Goal: Ask a question: Seek information or help from site administrators or community

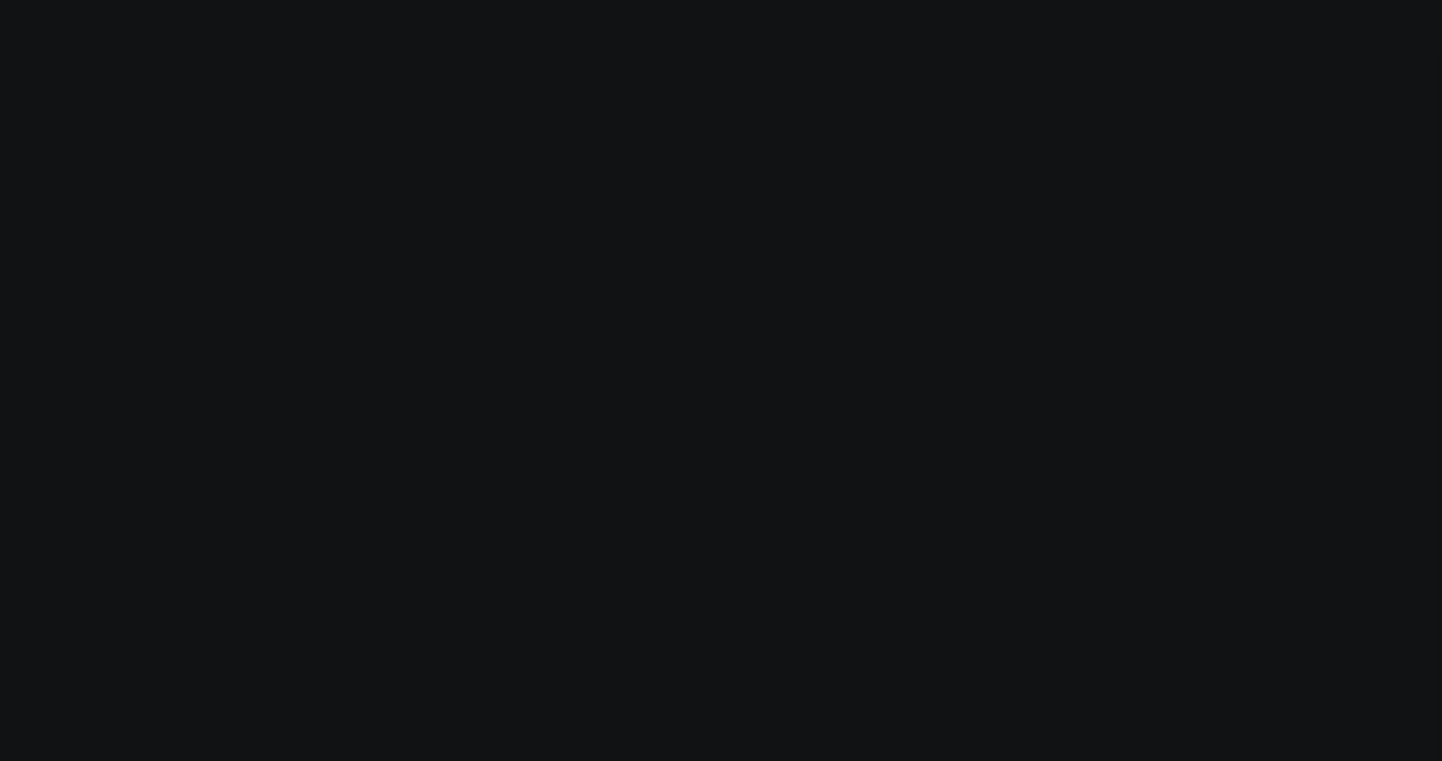
click at [374, 351] on body "Modify via AI Cancel AskCorral This feature is experimental, yet powerful. Alwa…" at bounding box center [721, 380] width 1442 height 761
click at [557, 523] on body "Modify via AI Cancel AskCorral This feature is experimental, yet powerful. Alwa…" at bounding box center [721, 380] width 1442 height 761
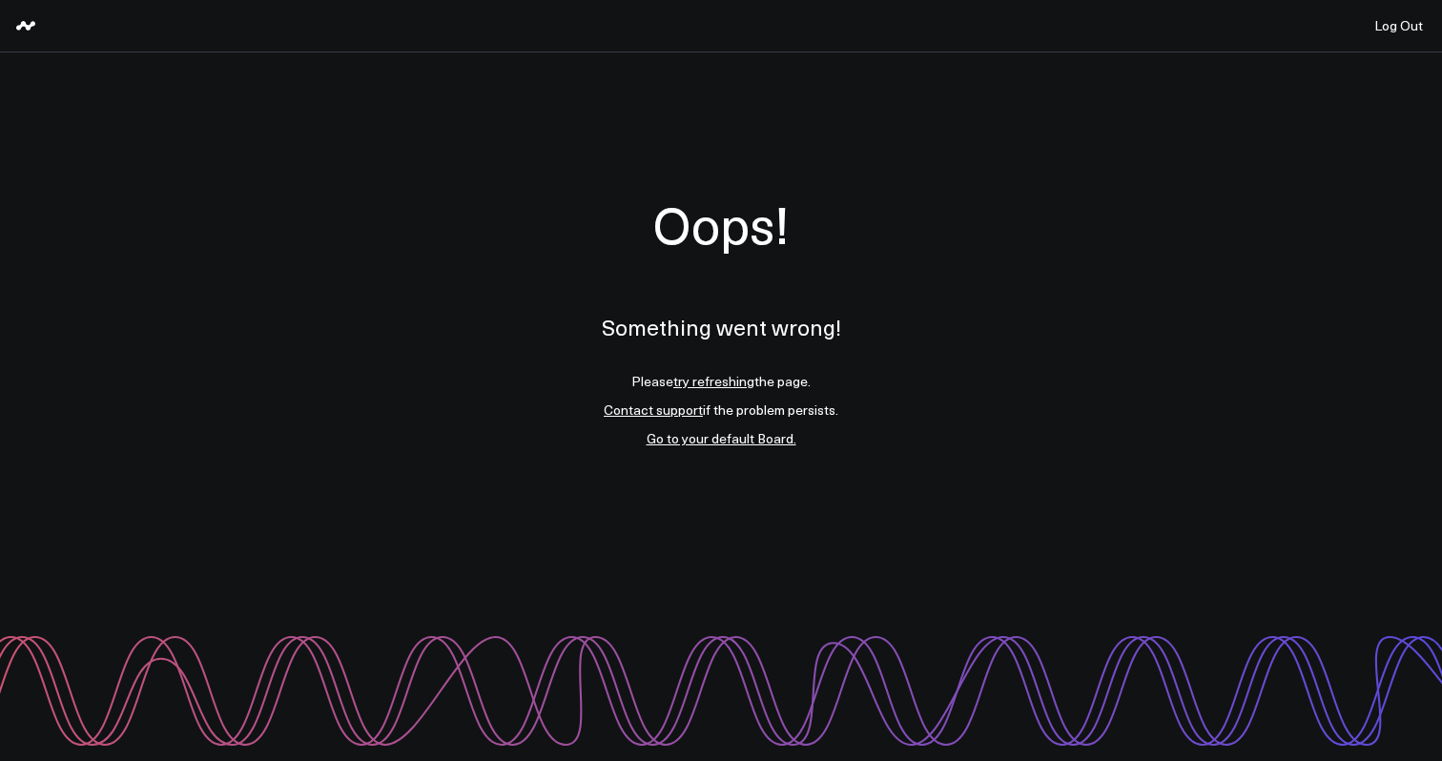
click at [728, 384] on link "try refreshing" at bounding box center [713, 381] width 81 height 18
click at [770, 436] on link "Go to your default Board." at bounding box center [722, 438] width 150 height 18
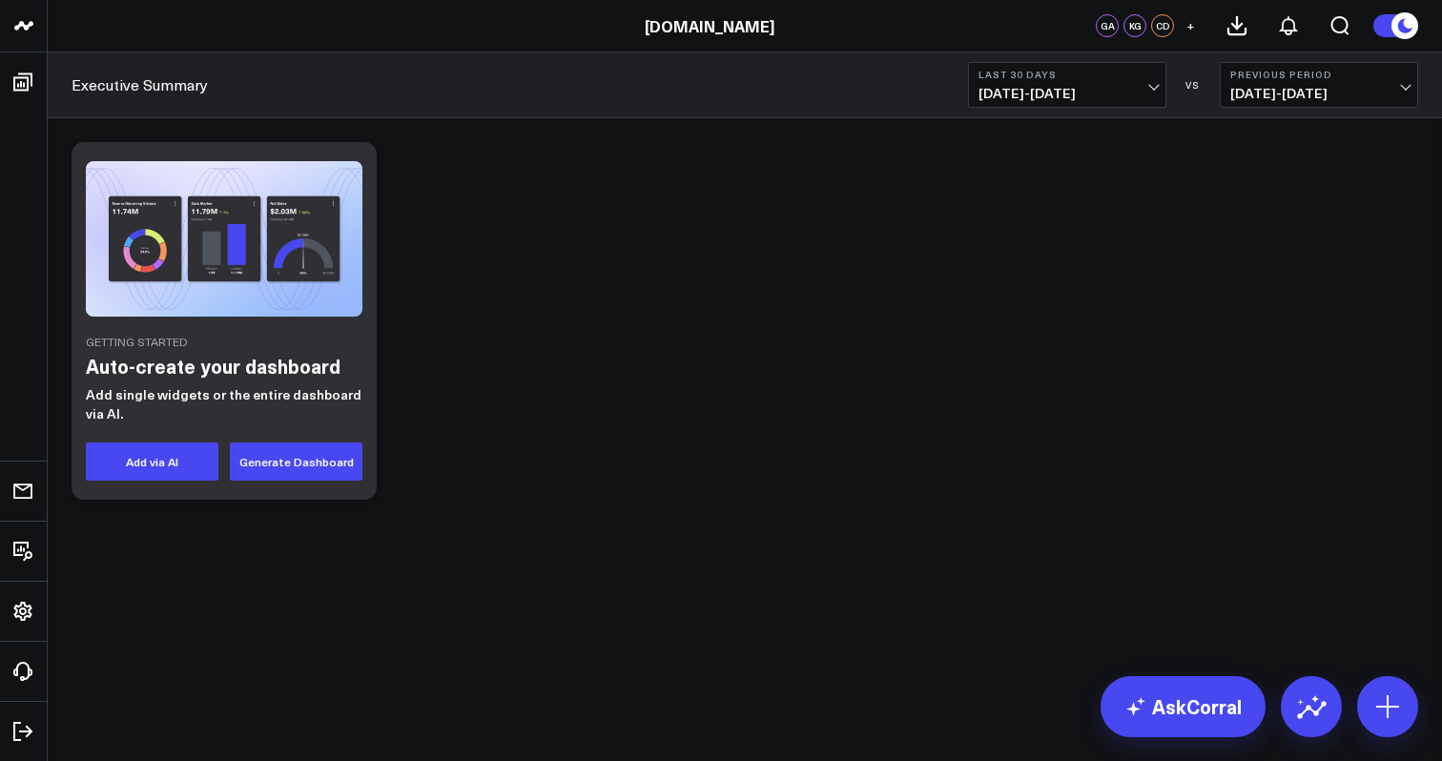
click at [870, 533] on div "Getting Started Auto-create your dashboard Add single widgets or the entire das…" at bounding box center [745, 370] width 1394 height 505
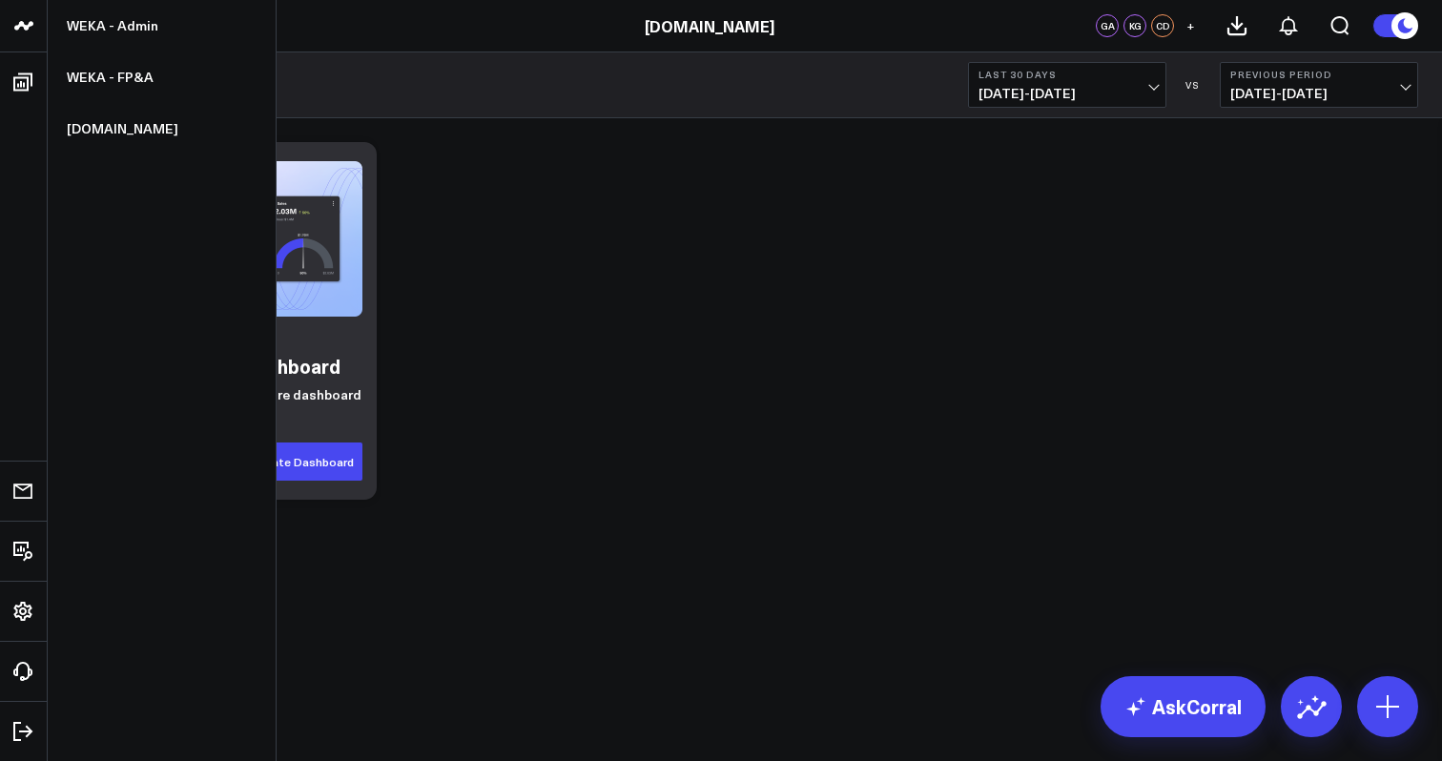
click at [21, 31] on icon at bounding box center [23, 25] width 23 height 23
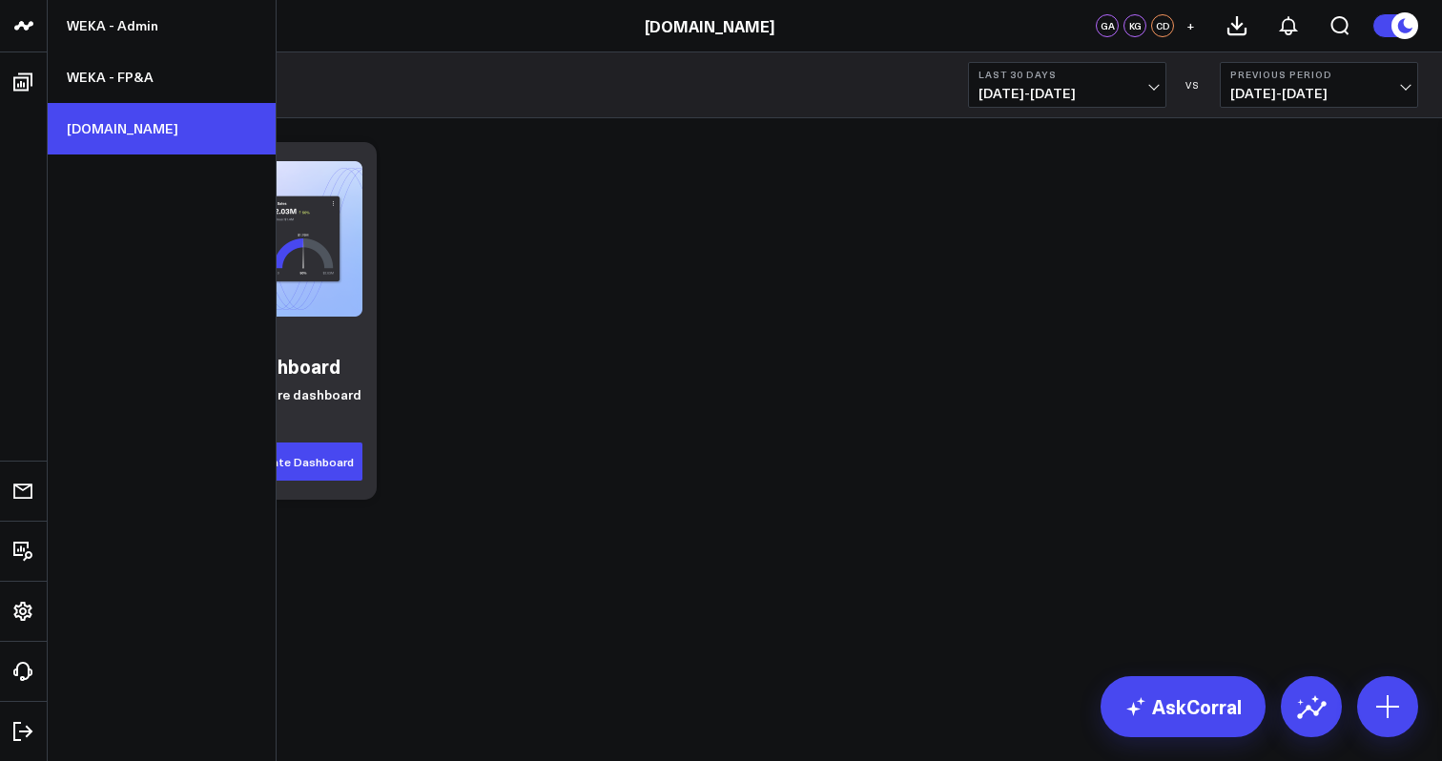
click at [133, 127] on link "[DOMAIN_NAME]" at bounding box center [162, 129] width 228 height 52
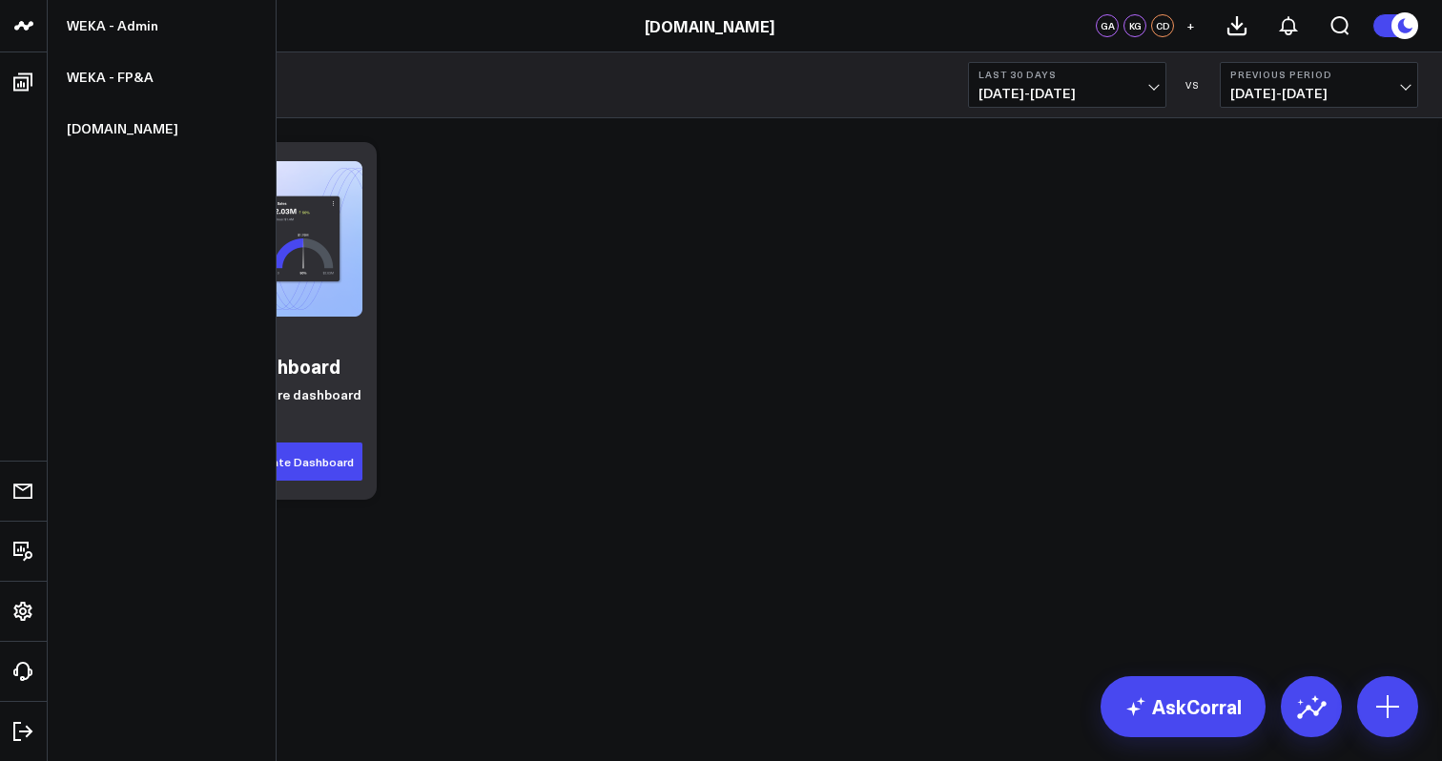
click at [18, 17] on icon at bounding box center [23, 25] width 23 height 23
click at [121, 27] on link "WEKA - Admin" at bounding box center [162, 26] width 228 height 52
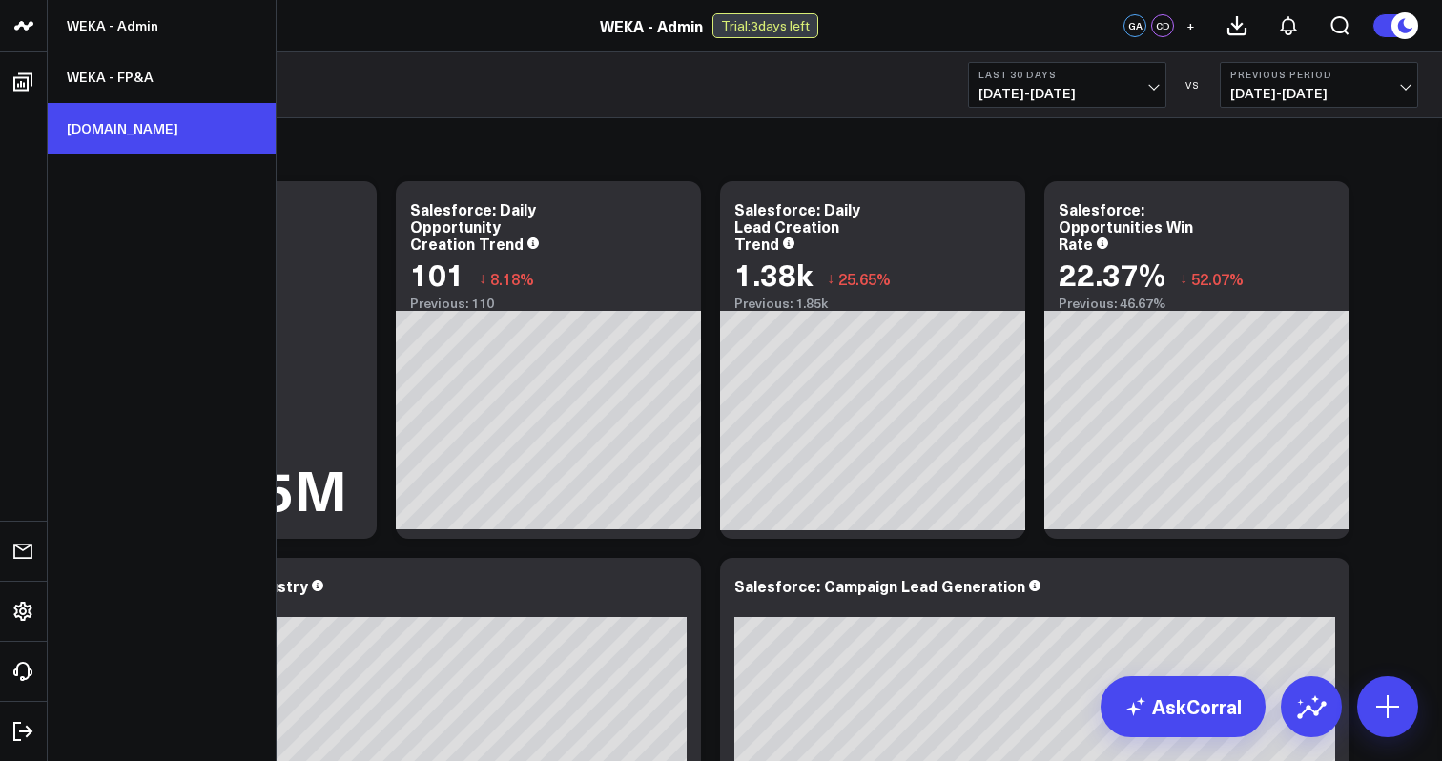
click at [122, 128] on link "[DOMAIN_NAME]" at bounding box center [162, 129] width 228 height 52
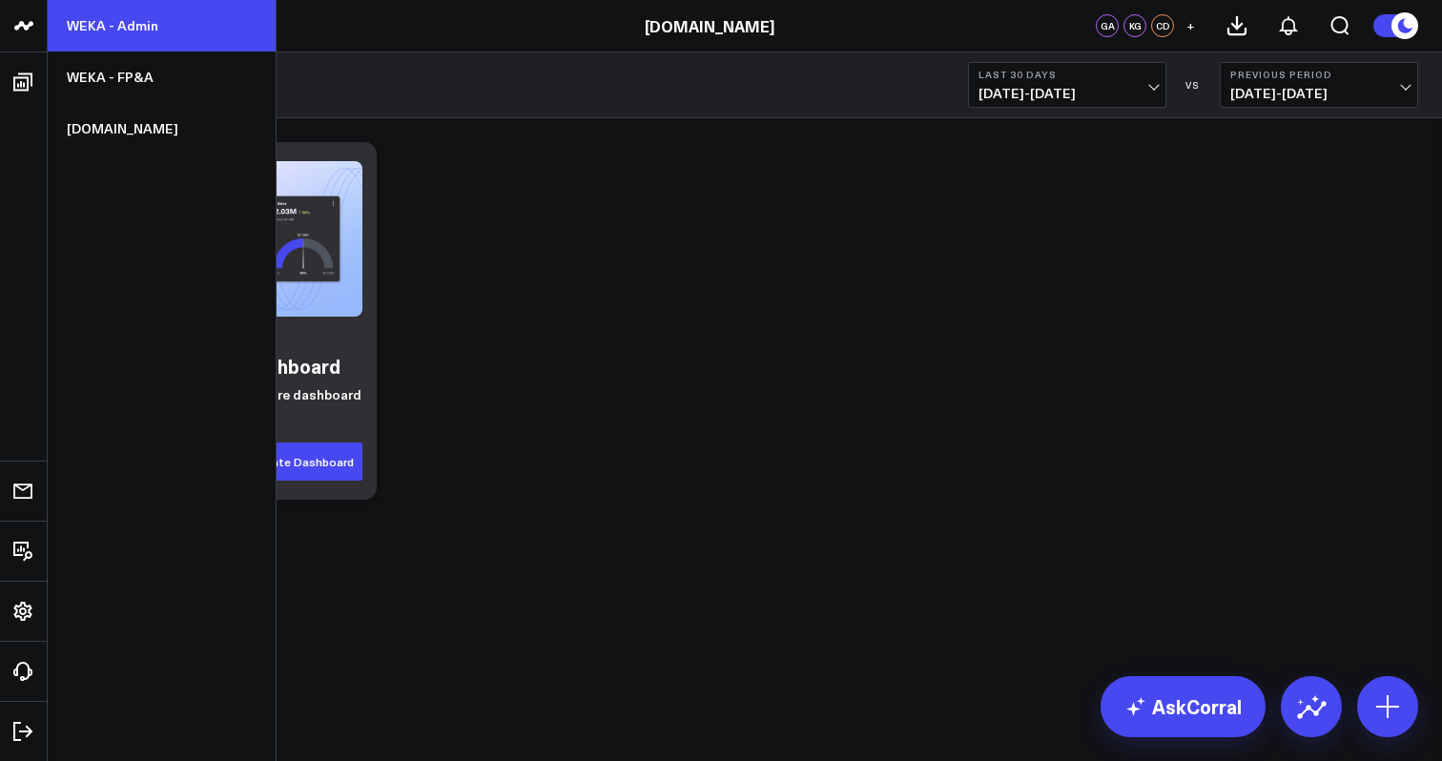
click at [141, 31] on link "WEKA - Admin" at bounding box center [162, 26] width 228 height 52
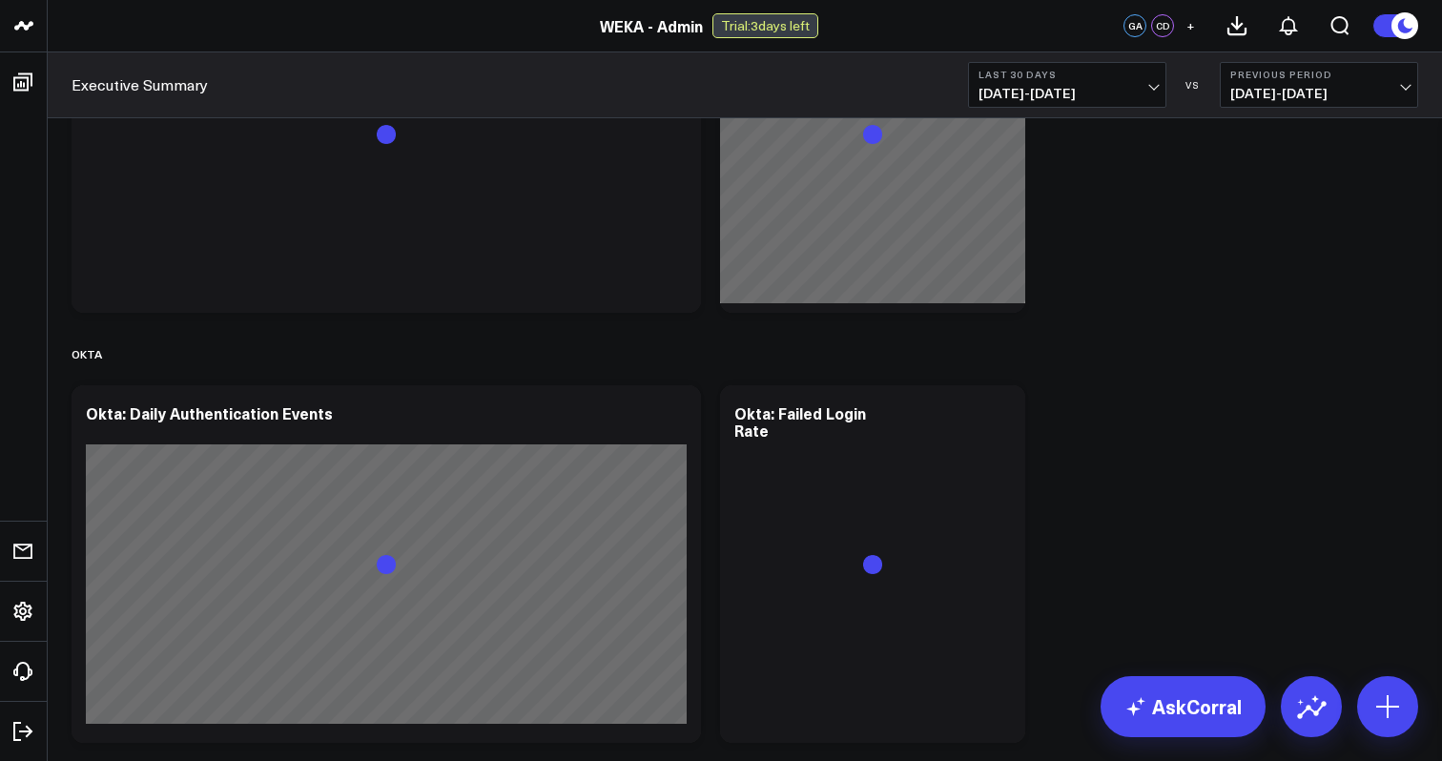
scroll to position [4743, 0]
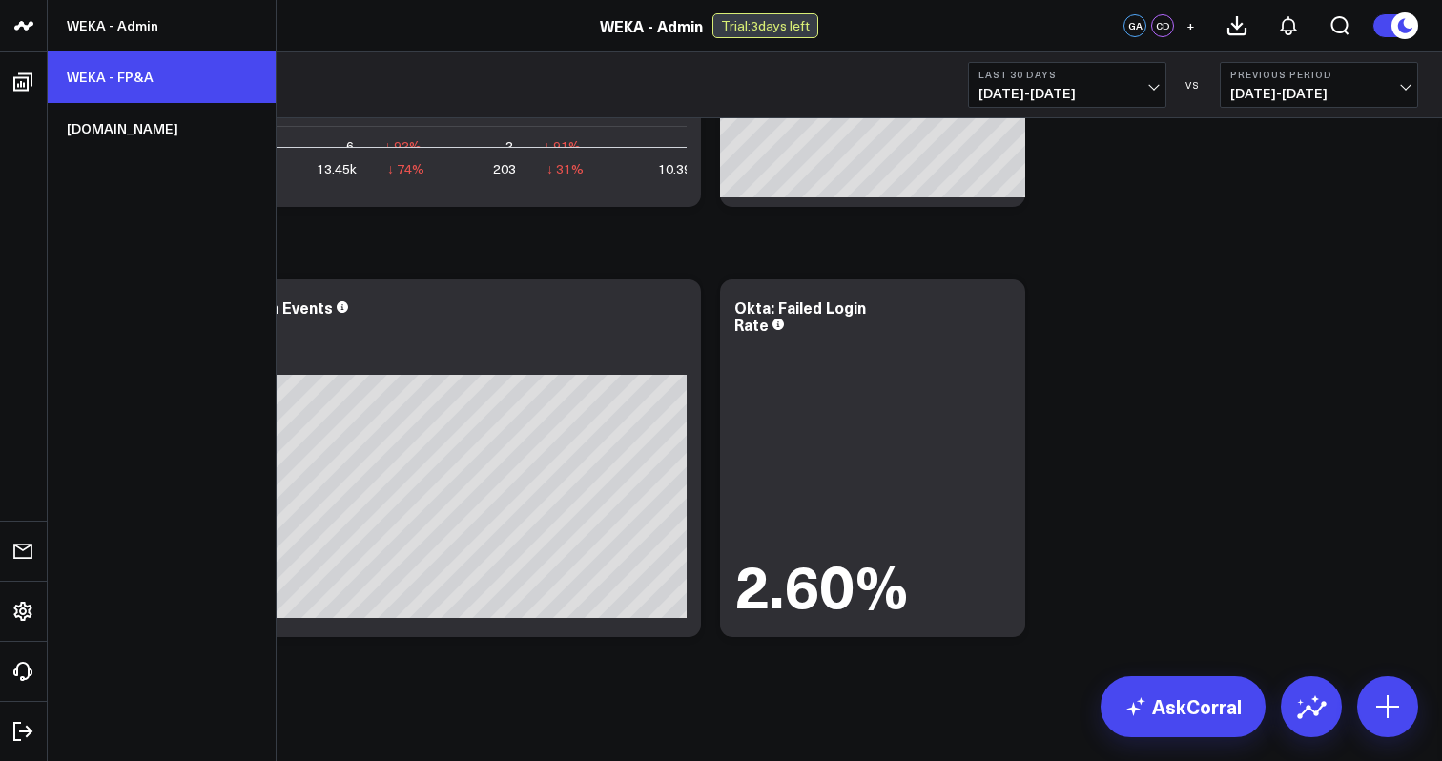
click at [143, 84] on link "WEKA - FP&A" at bounding box center [162, 78] width 228 height 52
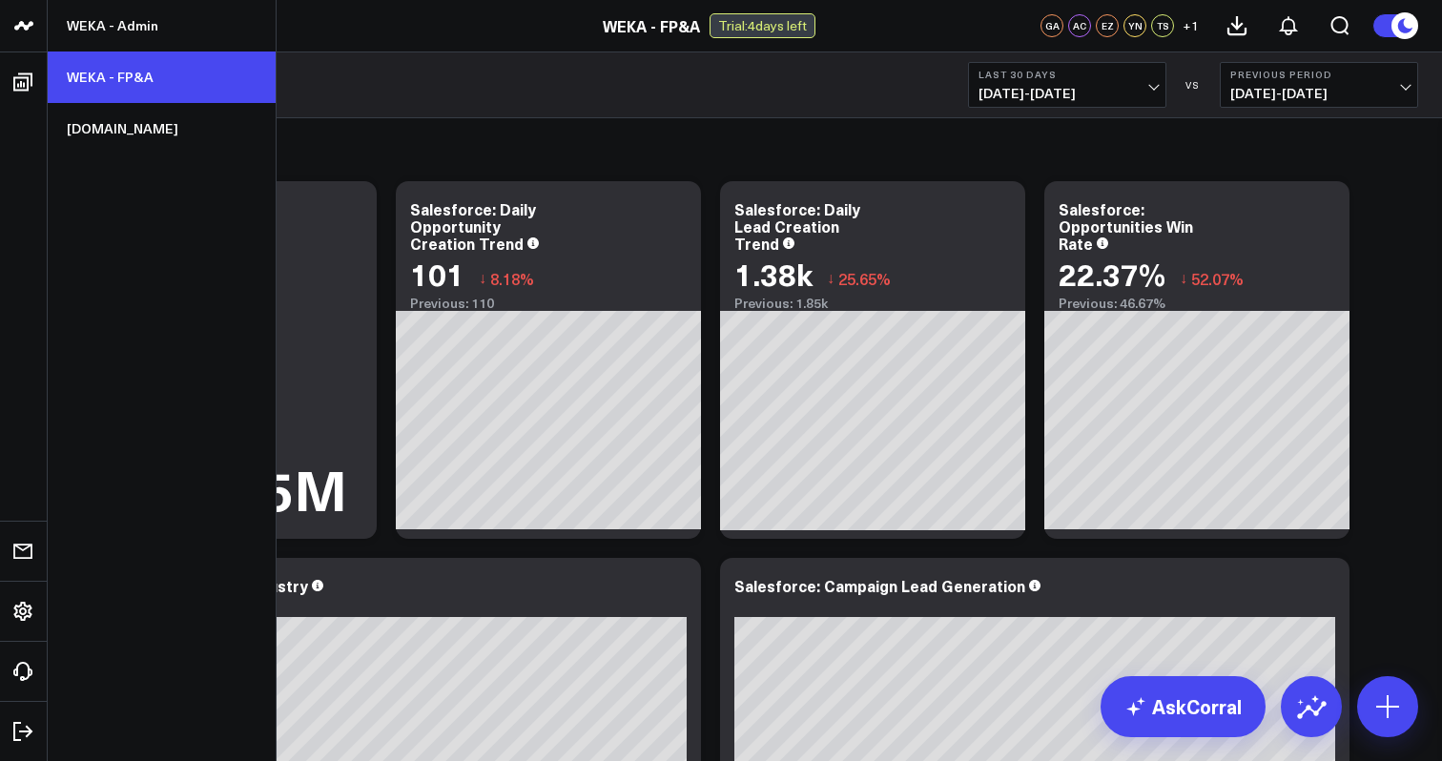
click at [106, 60] on link "WEKA - FP&A" at bounding box center [162, 78] width 228 height 52
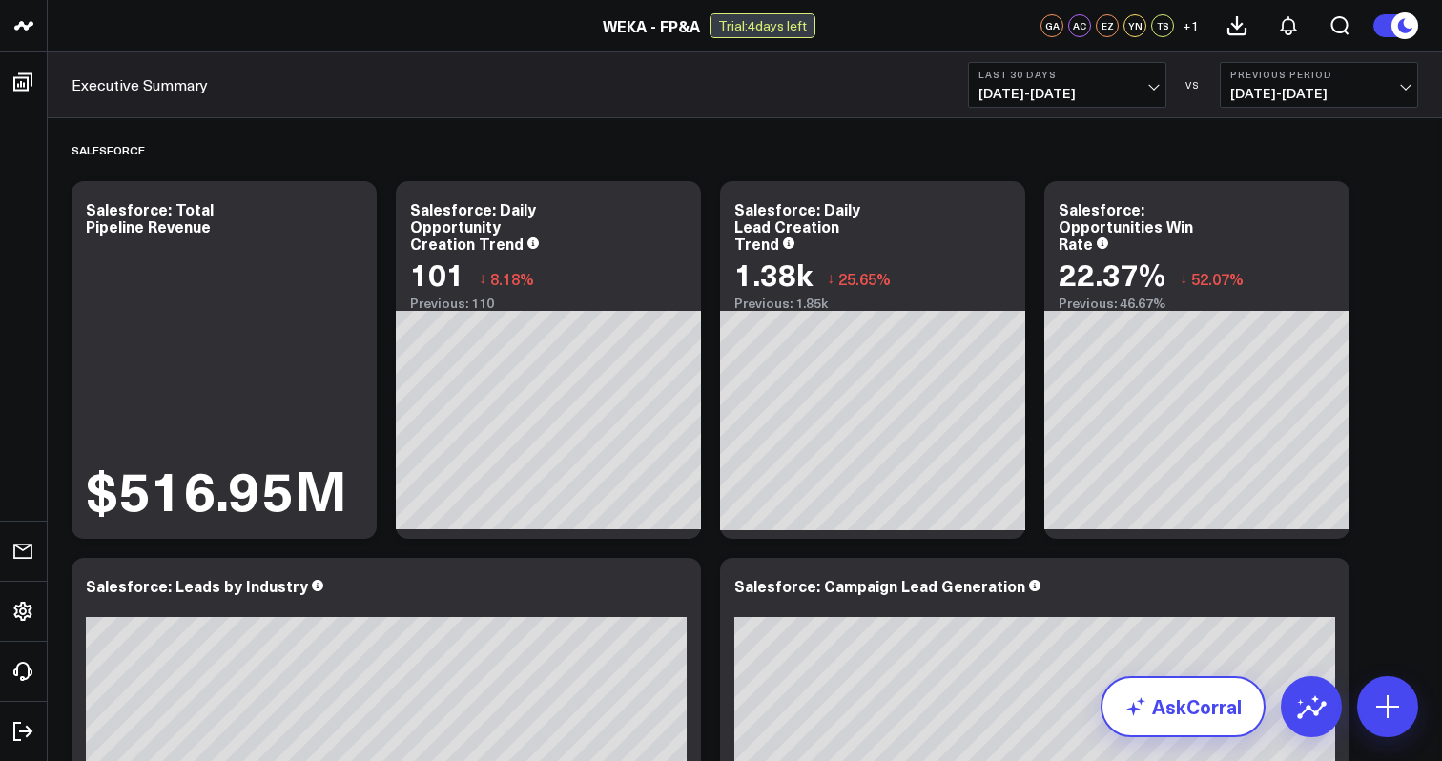
click at [1174, 700] on link "AskCorral" at bounding box center [1183, 706] width 165 height 61
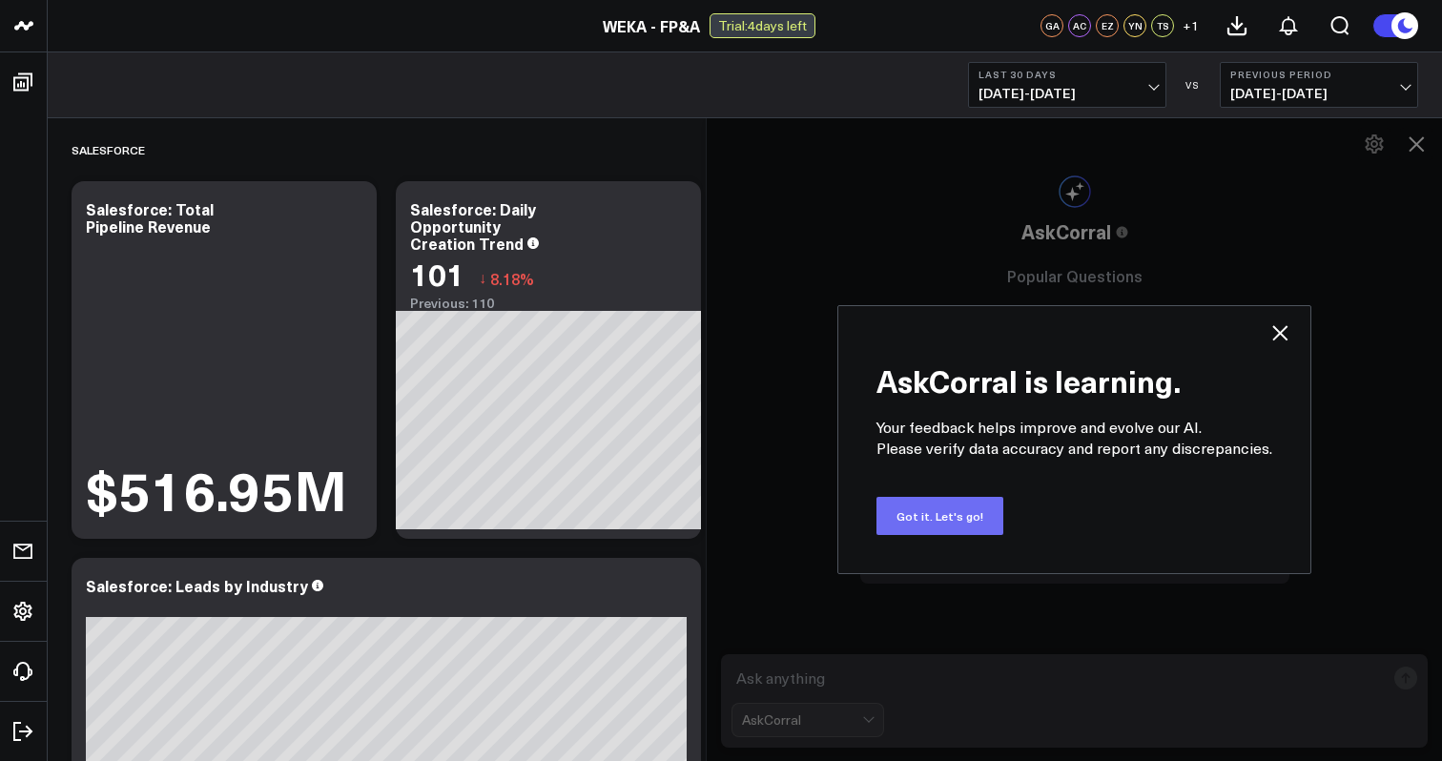
click at [967, 520] on button "Got it. Let's go!" at bounding box center [939, 516] width 127 height 38
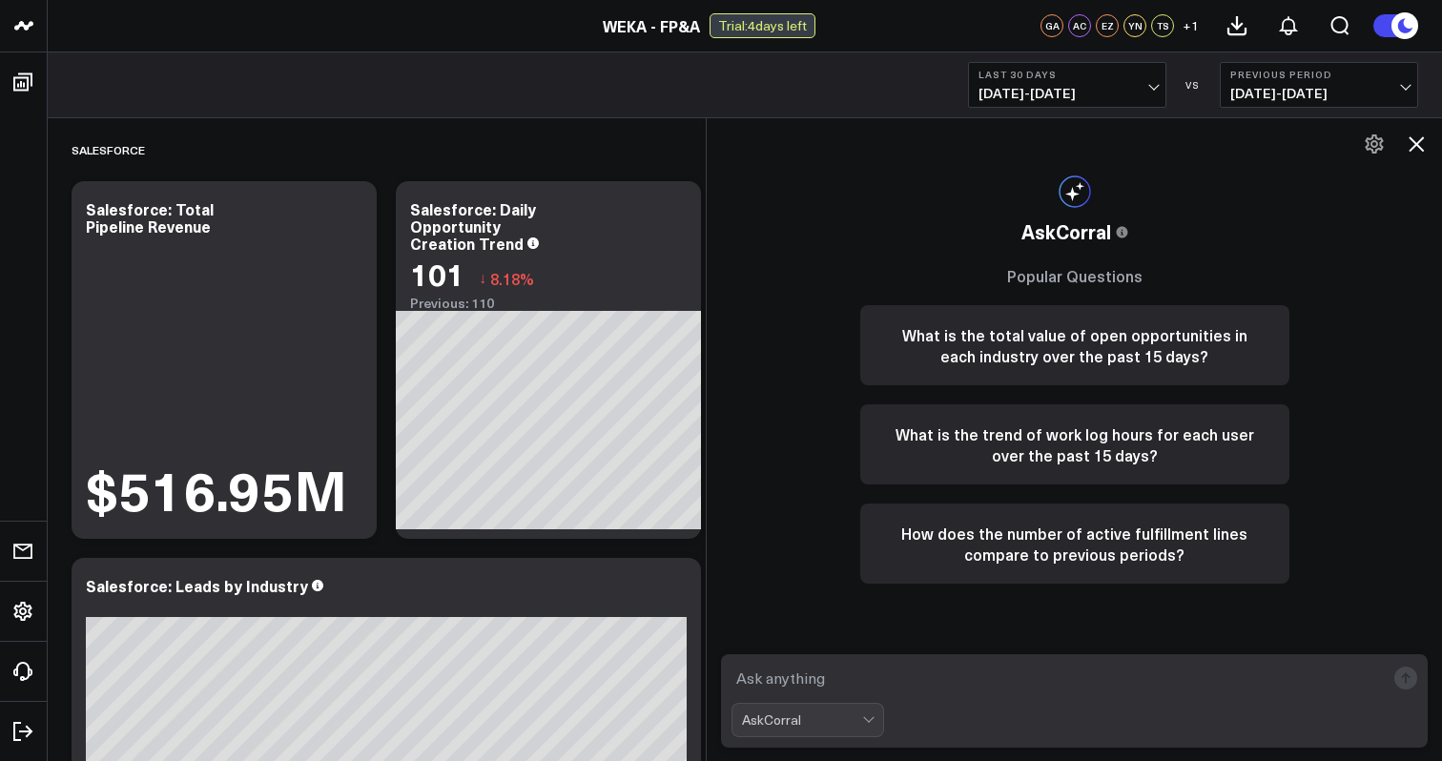
click at [931, 663] on textarea at bounding box center [1058, 678] width 653 height 34
type textarea "Create a purchase order analysis from our netsuite data"
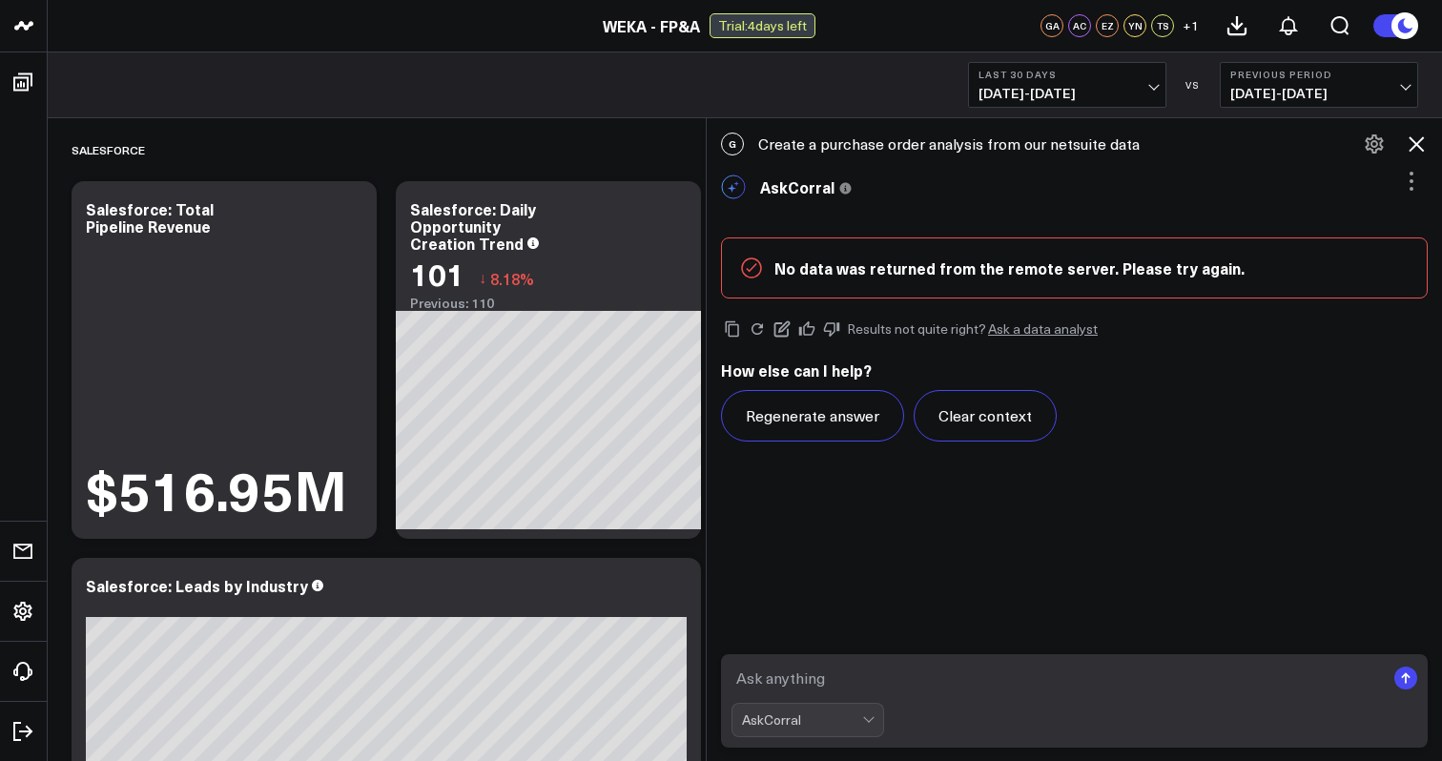
click at [899, 667] on textarea at bounding box center [1058, 678] width 653 height 34
type textarea "v"
type textarea "n"
type textarea "show me the top 10 vendors and amount spent"
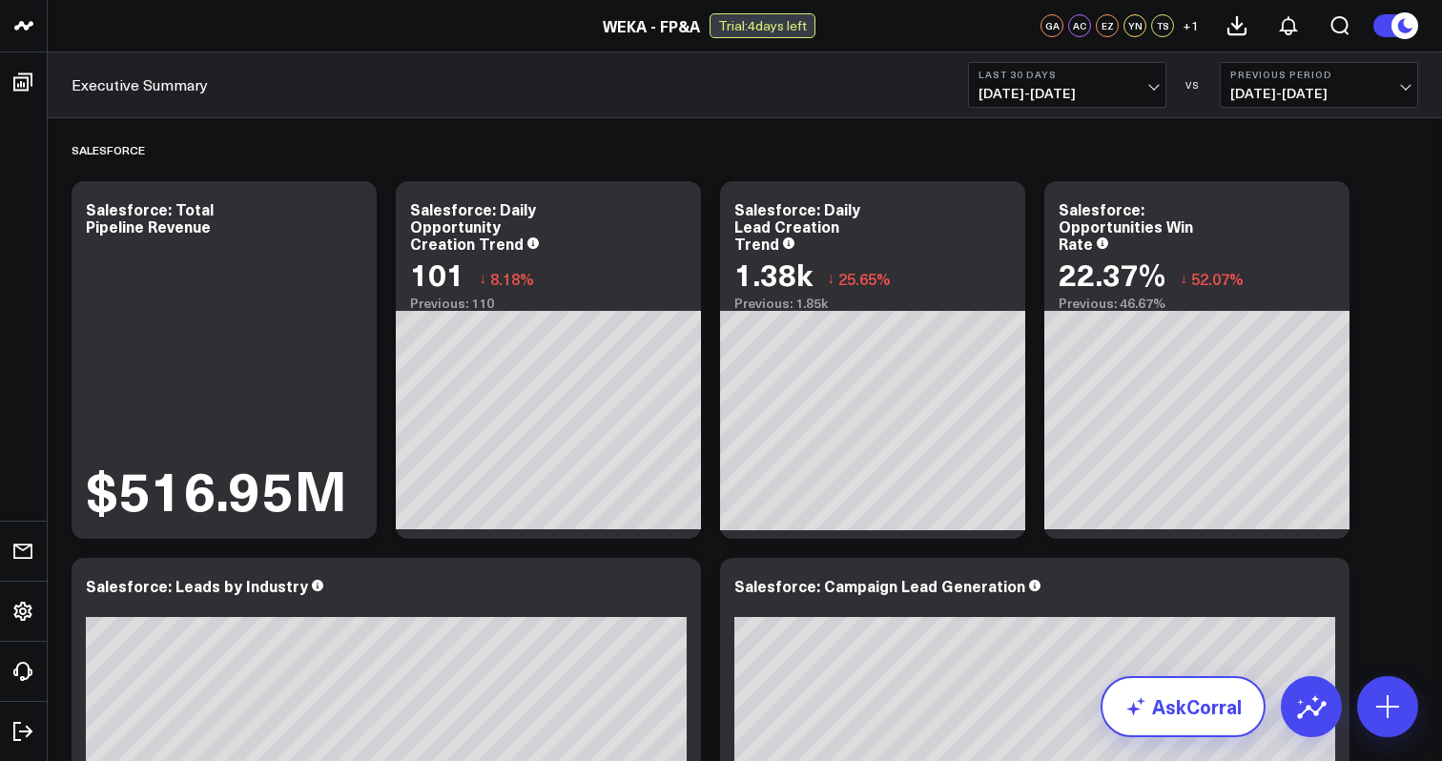
click at [1180, 712] on link "AskCorral" at bounding box center [1183, 706] width 165 height 61
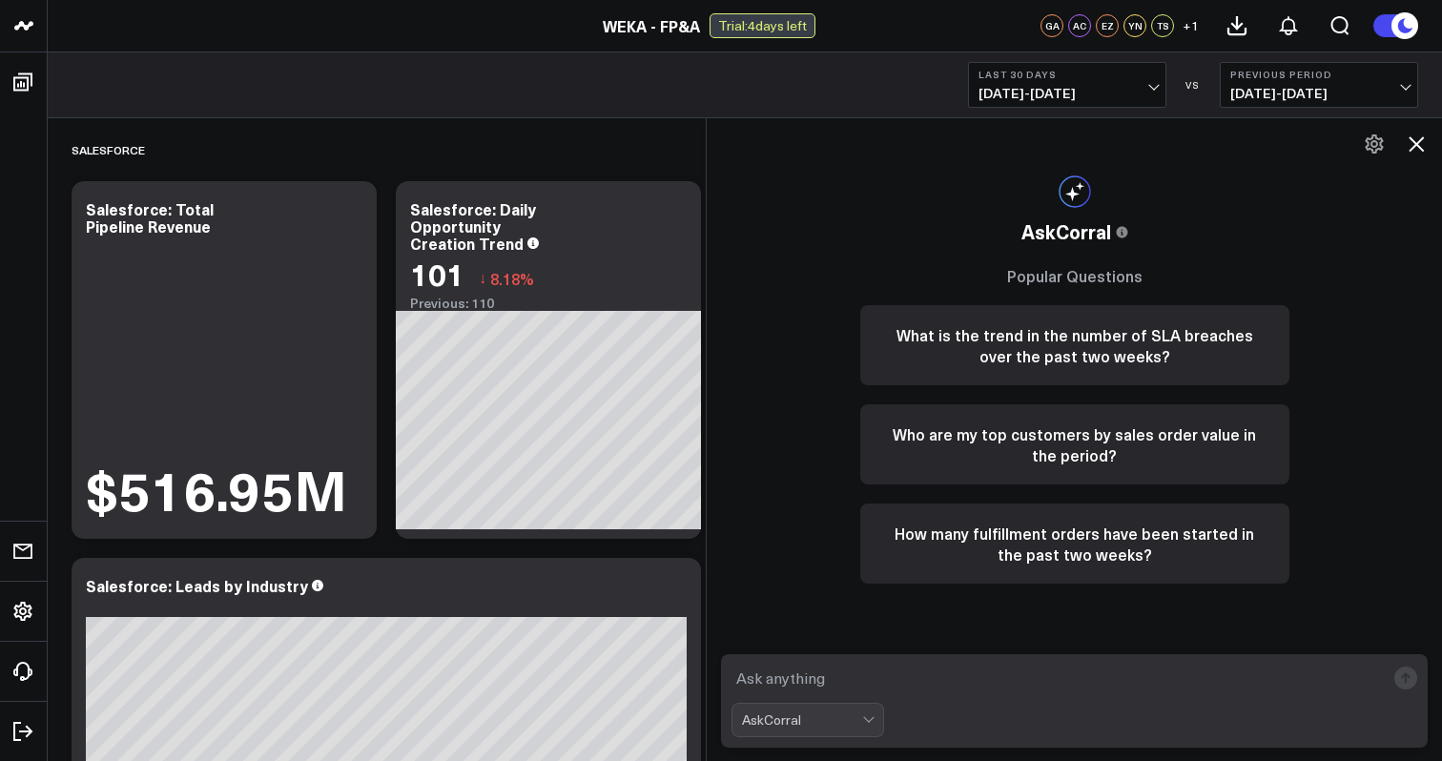
click at [1059, 673] on textarea at bounding box center [1058, 678] width 653 height 34
type textarea "show me the top 10 vendors by amount spent"
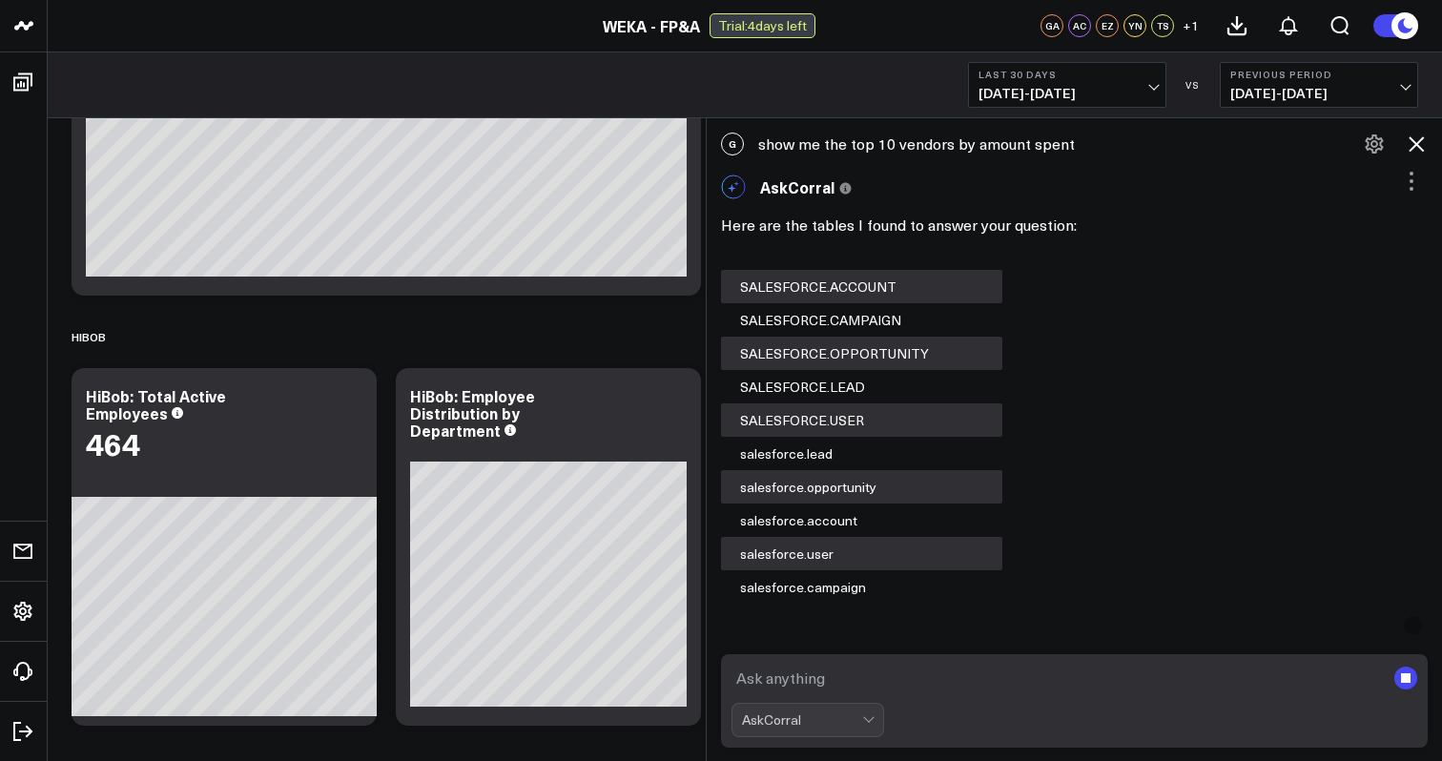
scroll to position [191, 0]
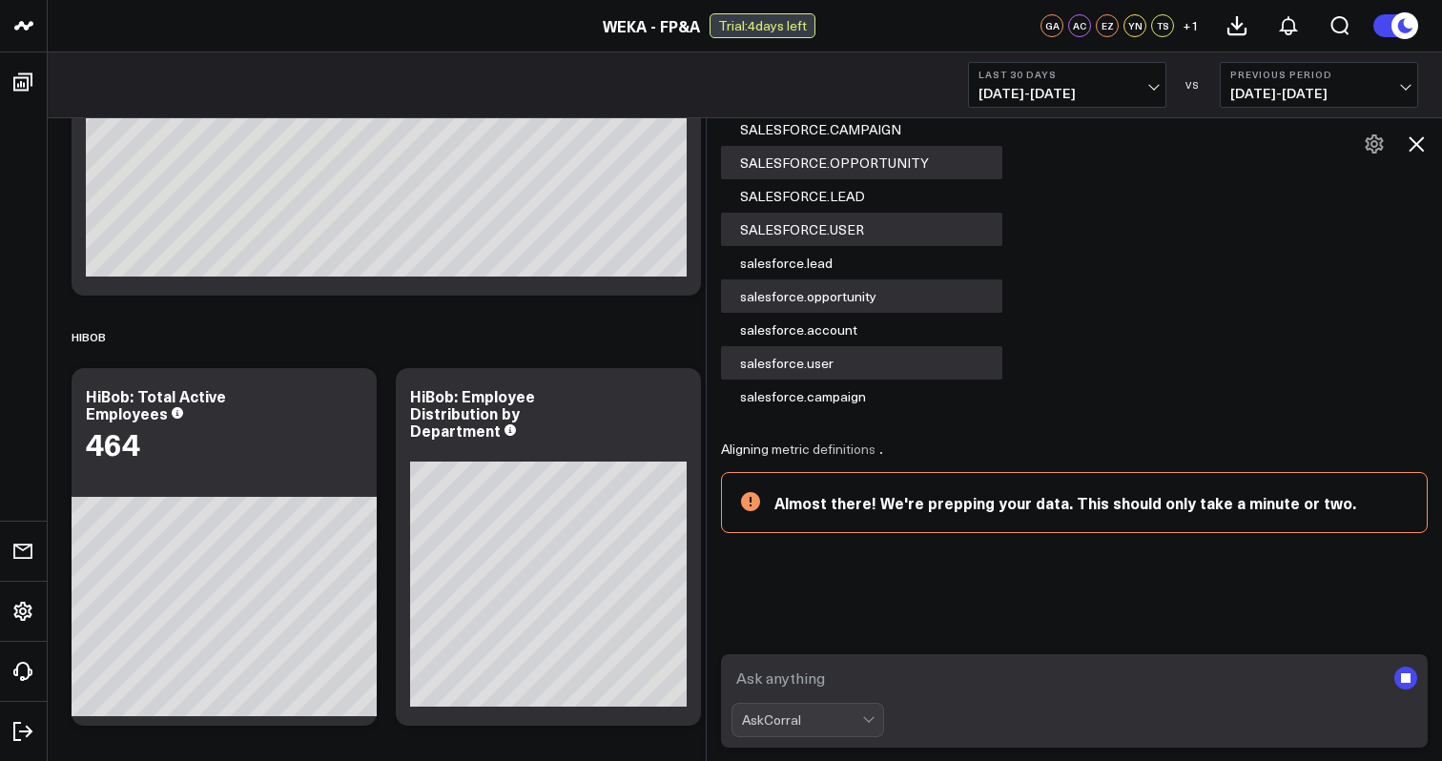
click at [927, 684] on textarea at bounding box center [1058, 678] width 653 height 34
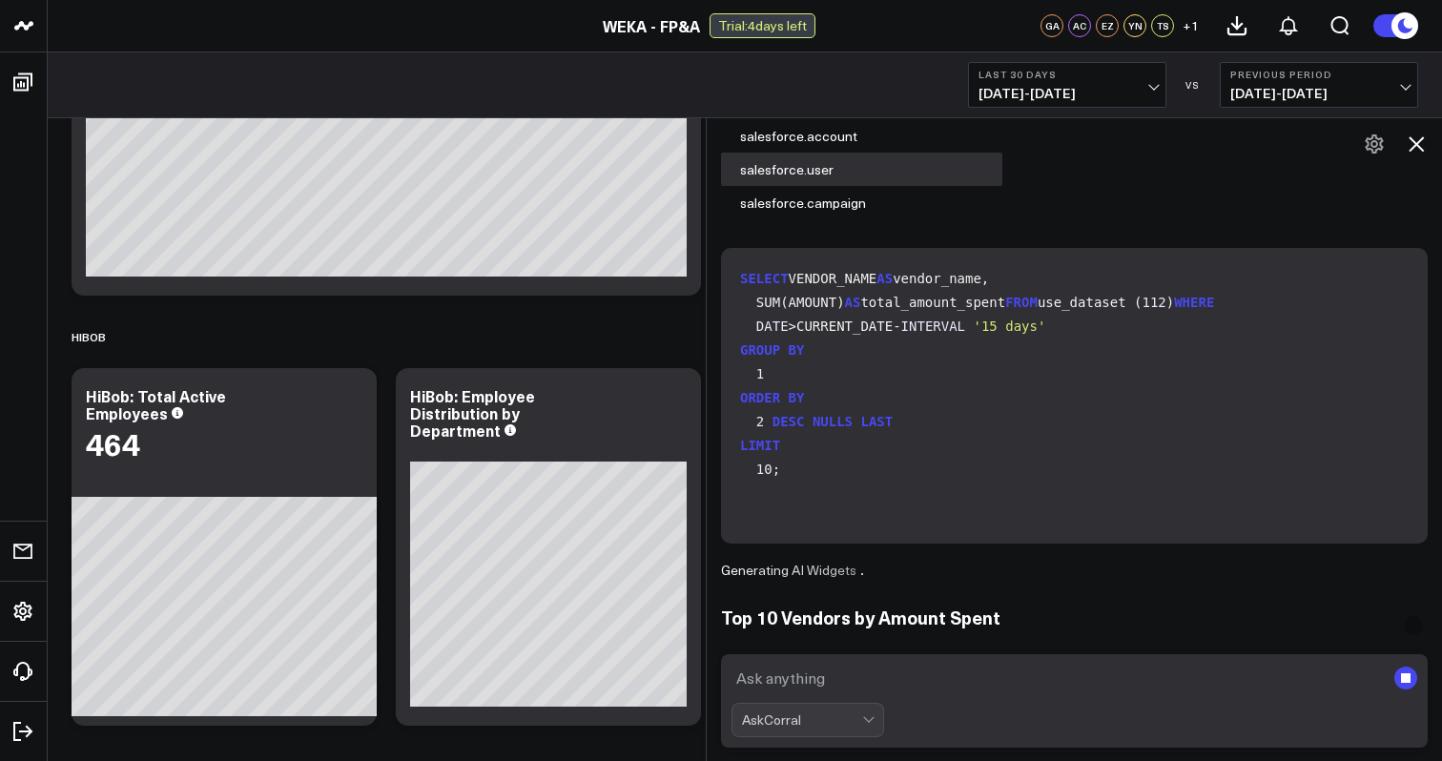
scroll to position [356, 0]
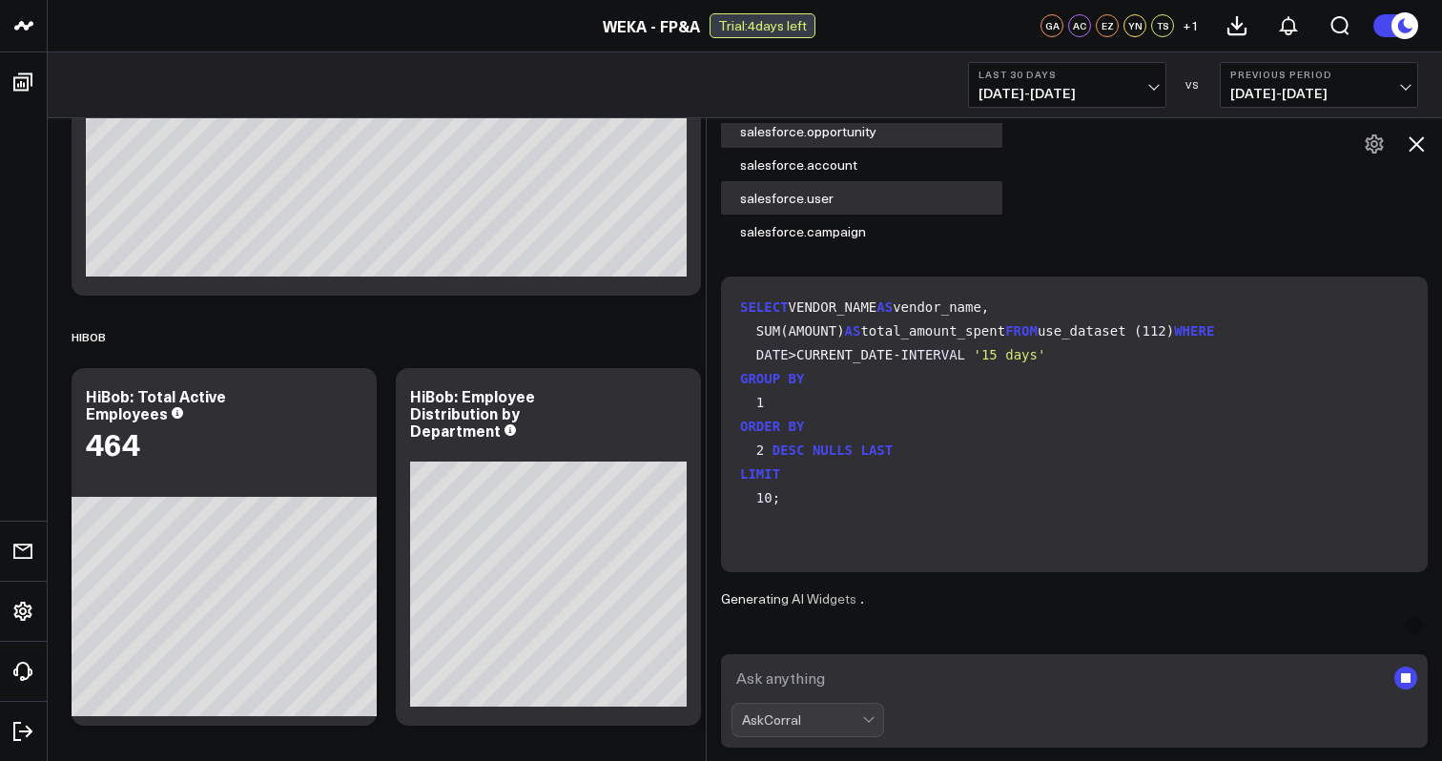
click at [853, 401] on code "SELECT VENDOR_NAME AS vendor_name, SUM(AMOUNT) AS total_amount_spent FROM use_d…" at bounding box center [1078, 403] width 676 height 215
click at [862, 489] on code "SELECT VENDOR_NAME AS vendor_name, SUM(AMOUNT) AS total_amount_spent FROM use_d…" at bounding box center [1078, 403] width 676 height 215
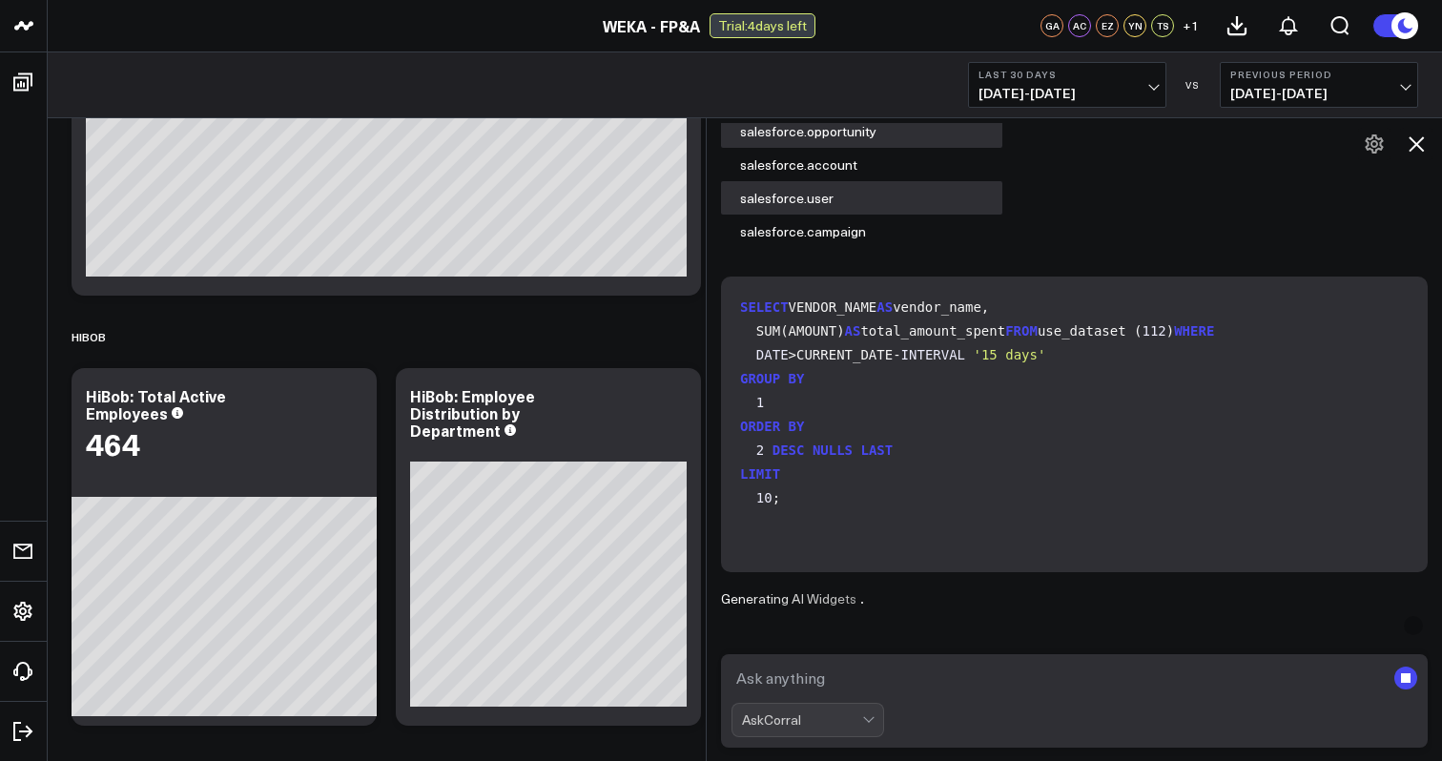
click at [862, 489] on code "SELECT VENDOR_NAME AS vendor_name, SUM(AMOUNT) AS total_amount_spent FROM use_d…" at bounding box center [1078, 403] width 676 height 215
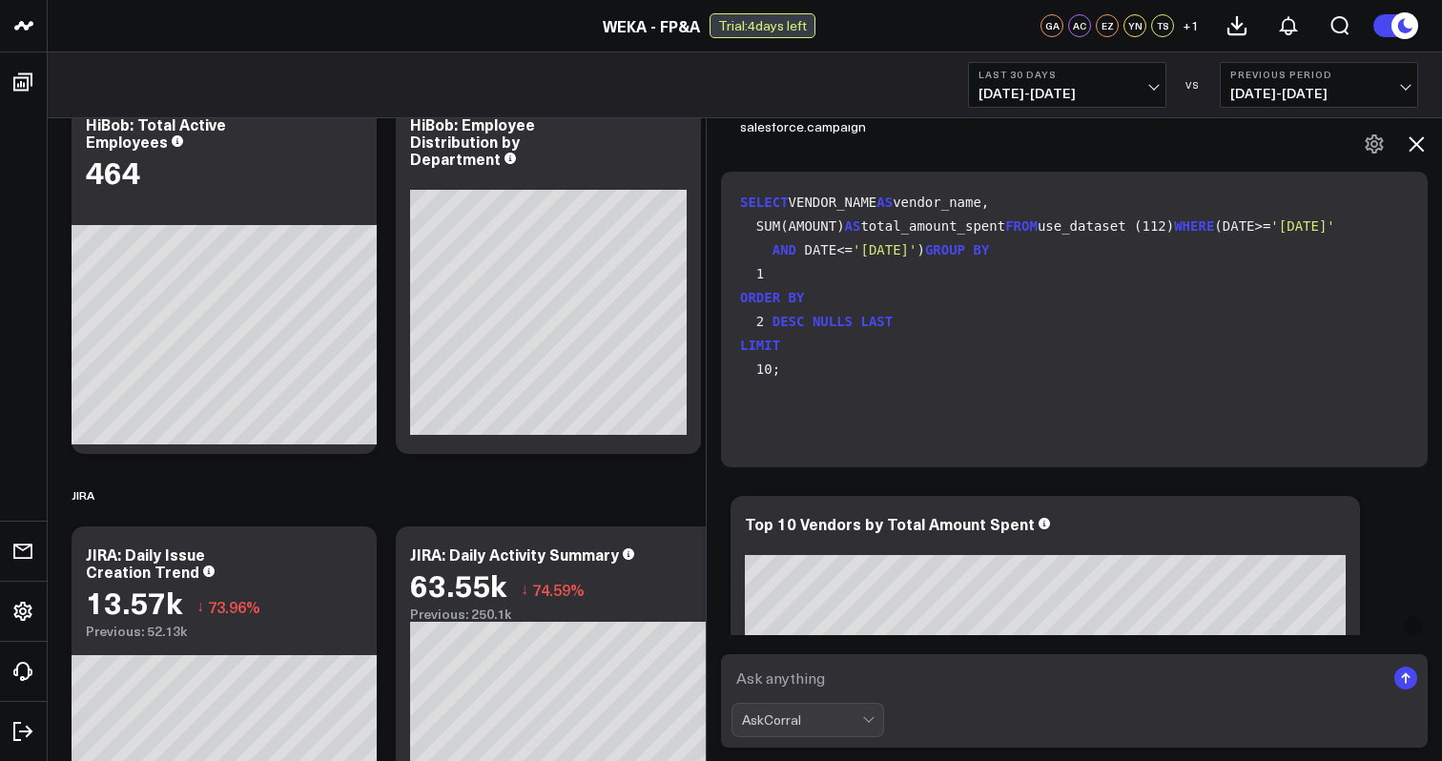
scroll to position [0, 0]
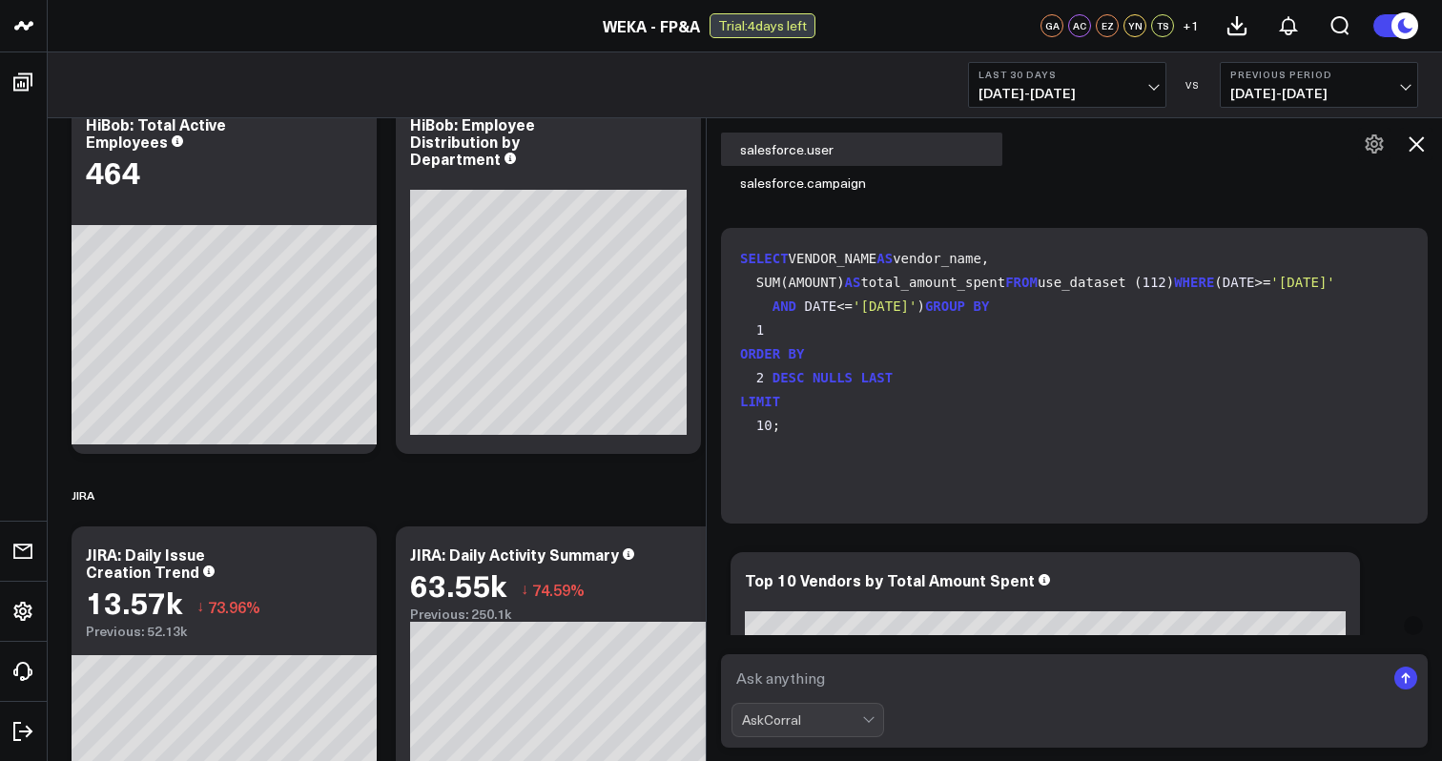
click at [1142, 290] on span "112" at bounding box center [1154, 282] width 24 height 15
click at [899, 364] on code "SELECT VENDOR_NAME AS vendor_name, SUM(AMOUNT) AS total_amount_spent FROM use_d…" at bounding box center [1078, 342] width 676 height 191
click at [869, 344] on code "SELECT VENDOR_NAME AS vendor_name, SUM(AMOUNT) AS total_amount_spent FROM use_d…" at bounding box center [1078, 342] width 676 height 191
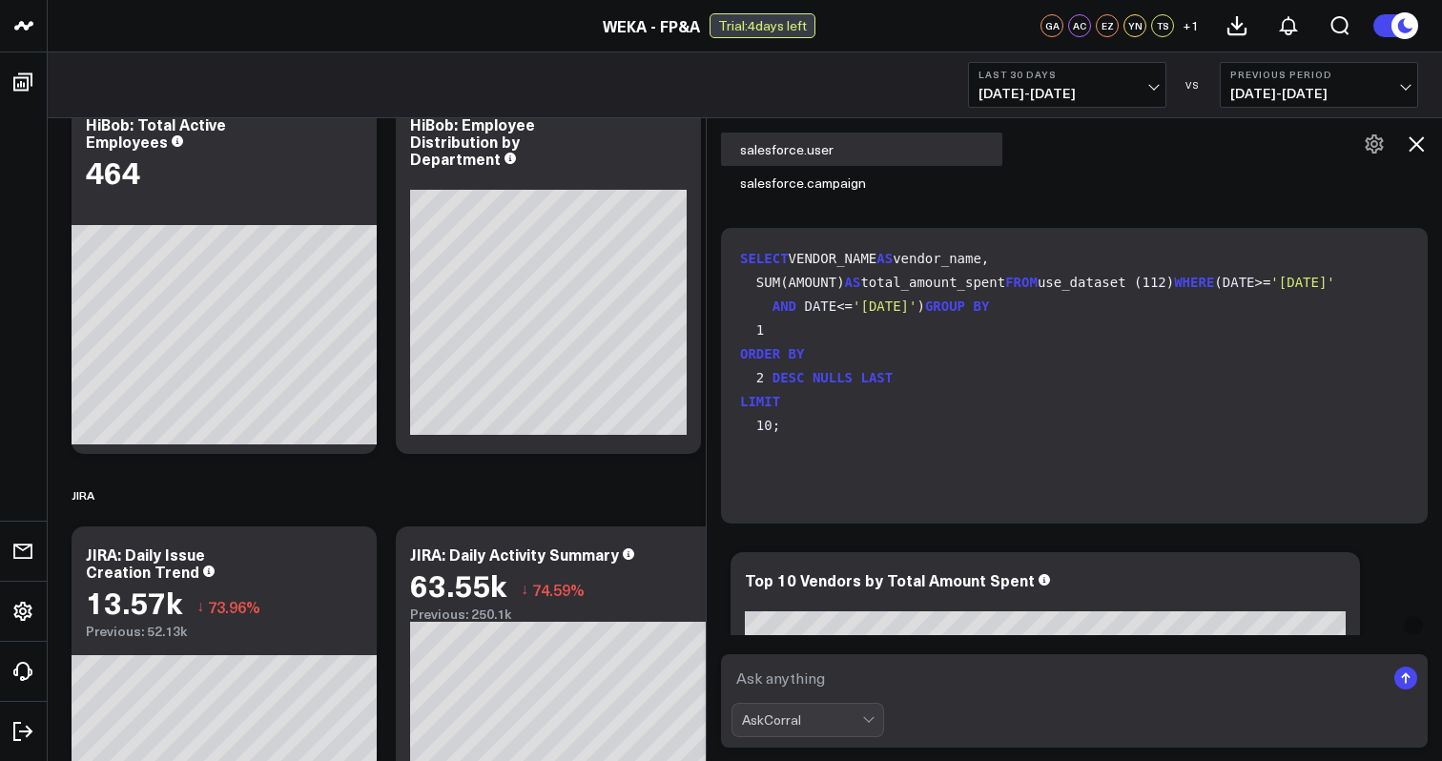
click at [869, 344] on code "SELECT VENDOR_NAME AS vendor_name, SUM(AMOUNT) AS total_amount_spent FROM use_d…" at bounding box center [1078, 342] width 676 height 191
click at [874, 376] on code "SELECT VENDOR_NAME AS vendor_name, SUM(AMOUNT) AS total_amount_spent FROM use_d…" at bounding box center [1078, 342] width 676 height 191
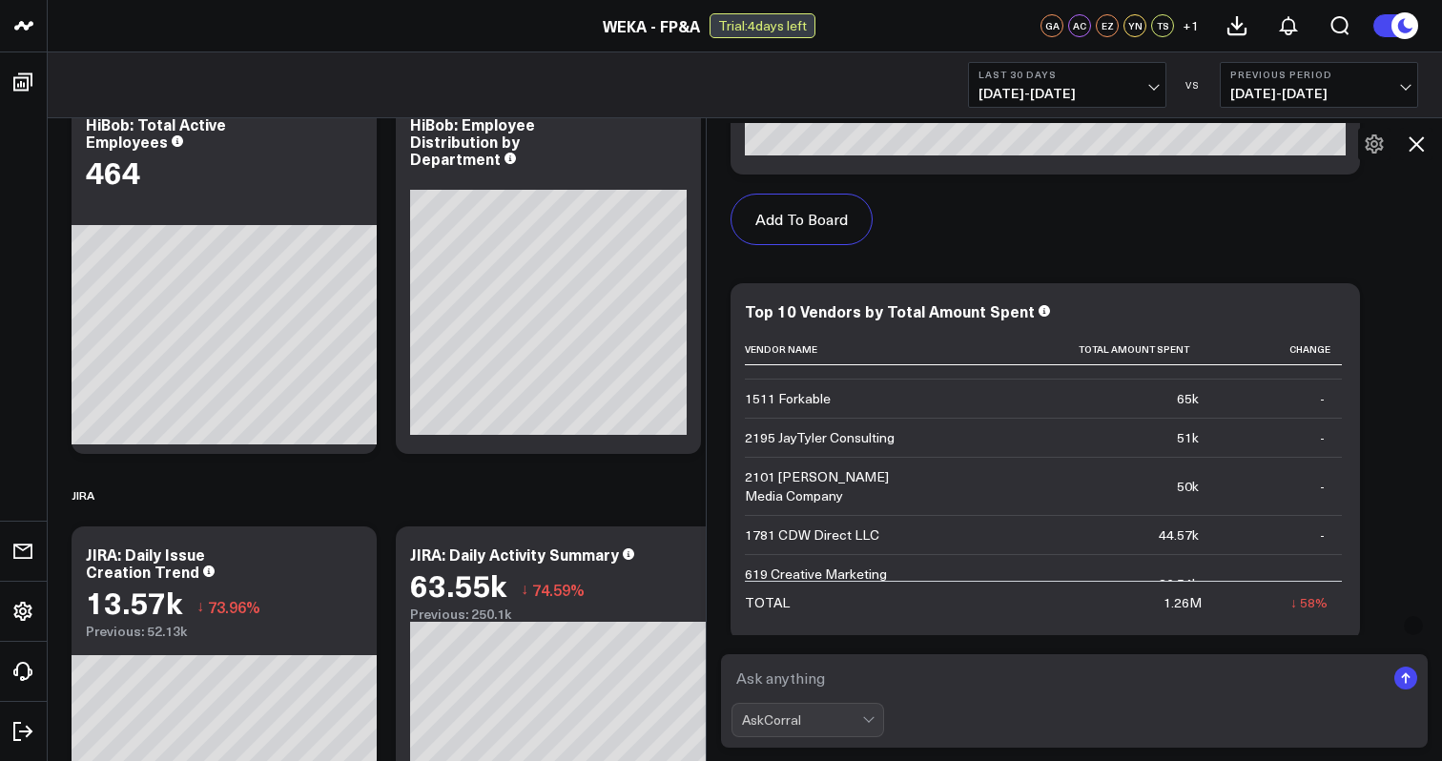
click at [859, 674] on textarea at bounding box center [1058, 678] width 653 height 34
type textarea "compare this against last year's spend for the same period"
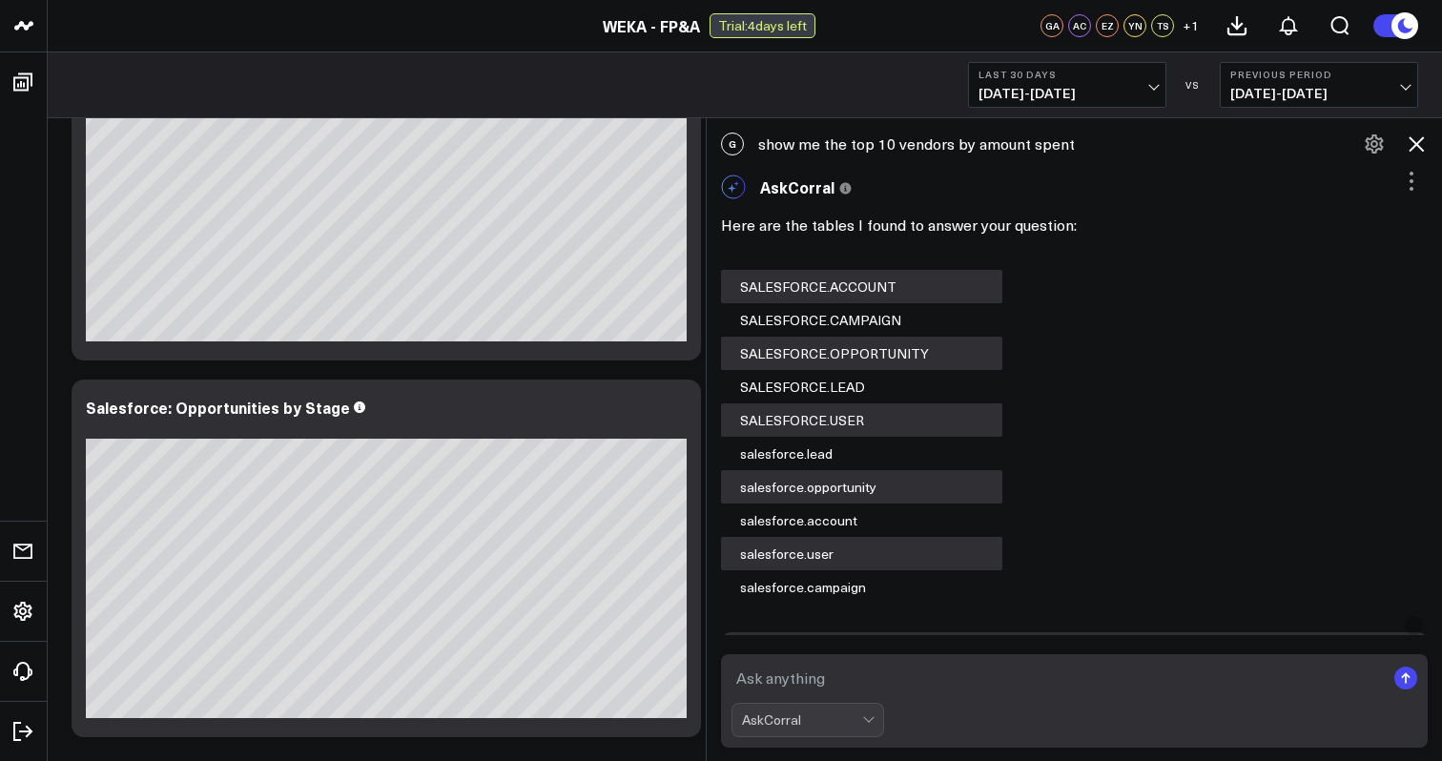
click at [929, 668] on textarea at bounding box center [1058, 678] width 653 height 34
type textarea "s"
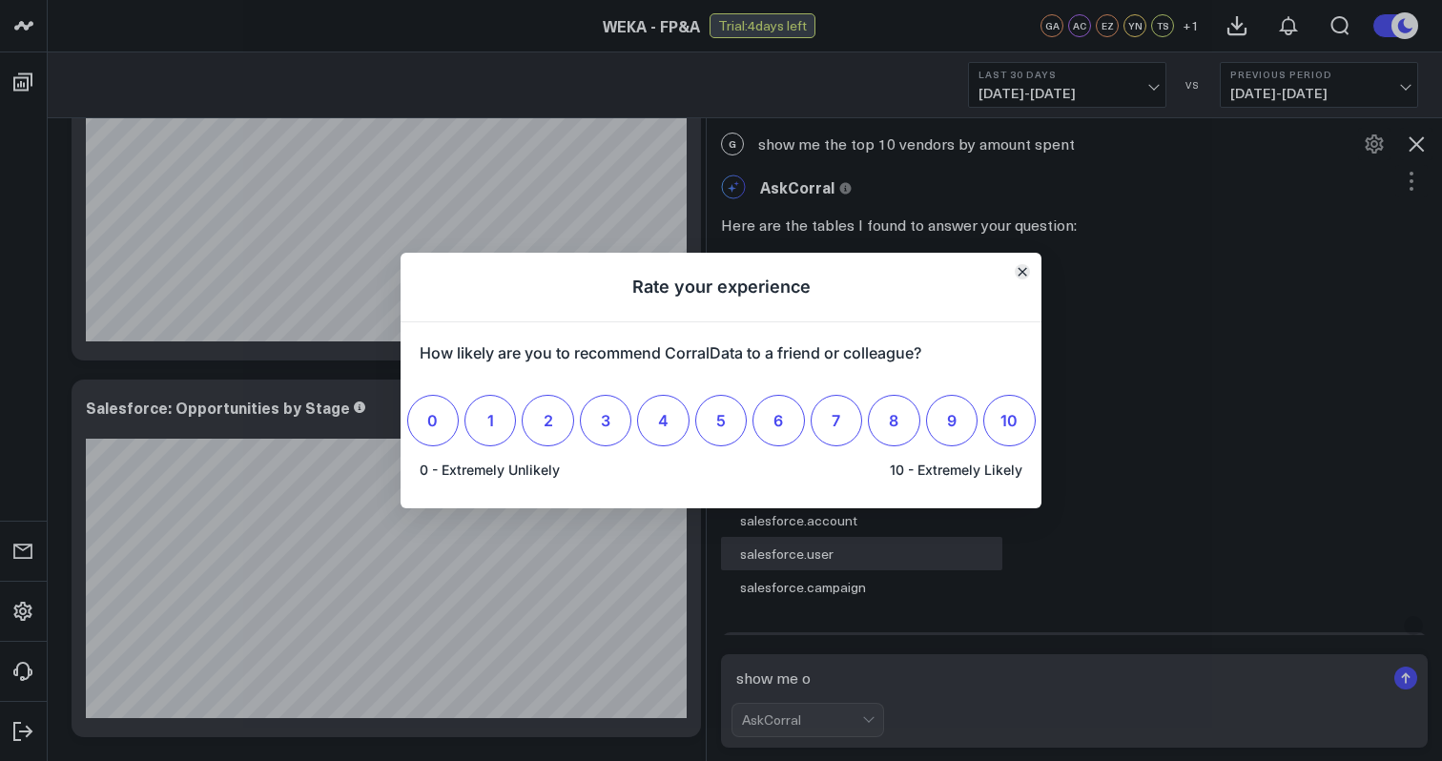
click at [1020, 274] on icon "Close" at bounding box center [1023, 272] width 8 height 8
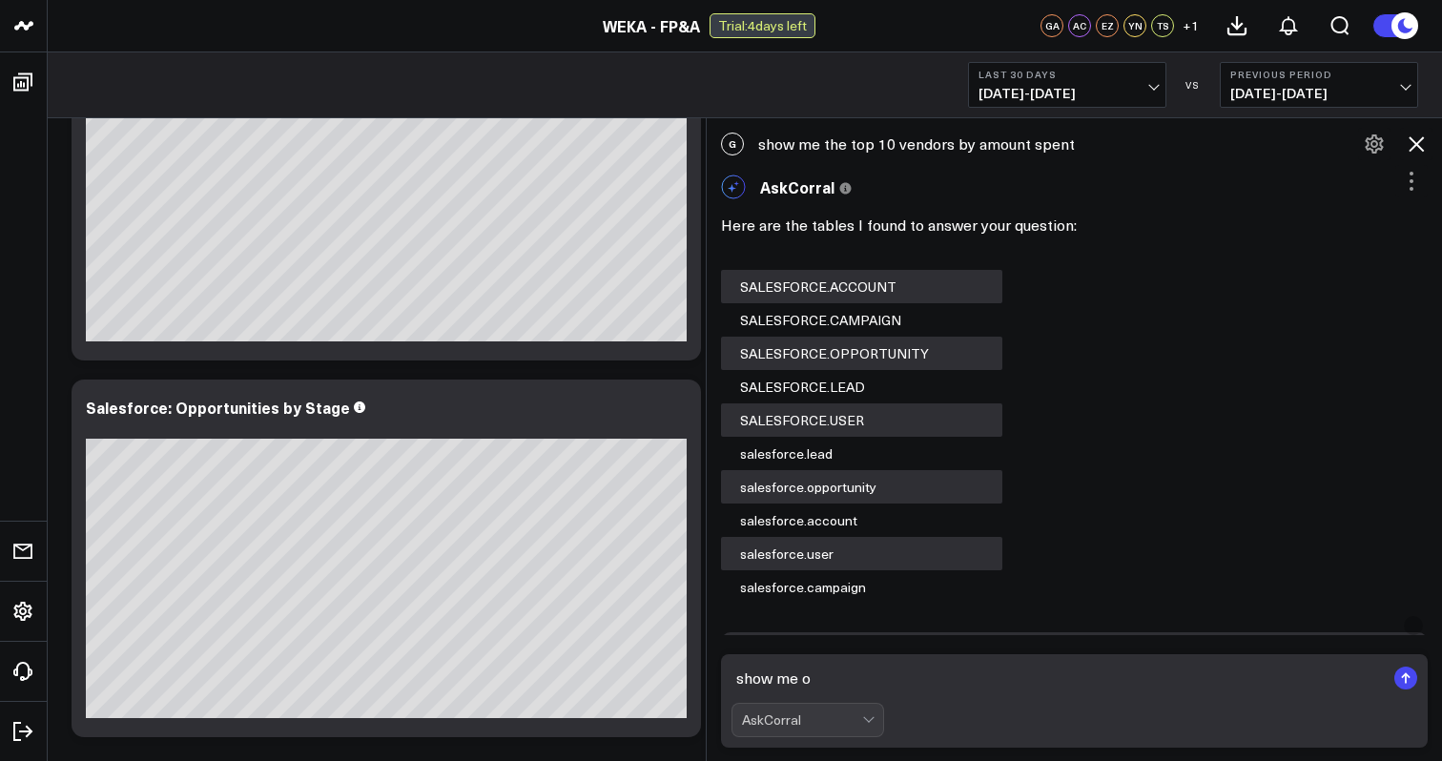
click at [859, 679] on textarea "show me o" at bounding box center [1058, 678] width 653 height 34
type textarea "show me potential CARR from close lost opportunities"
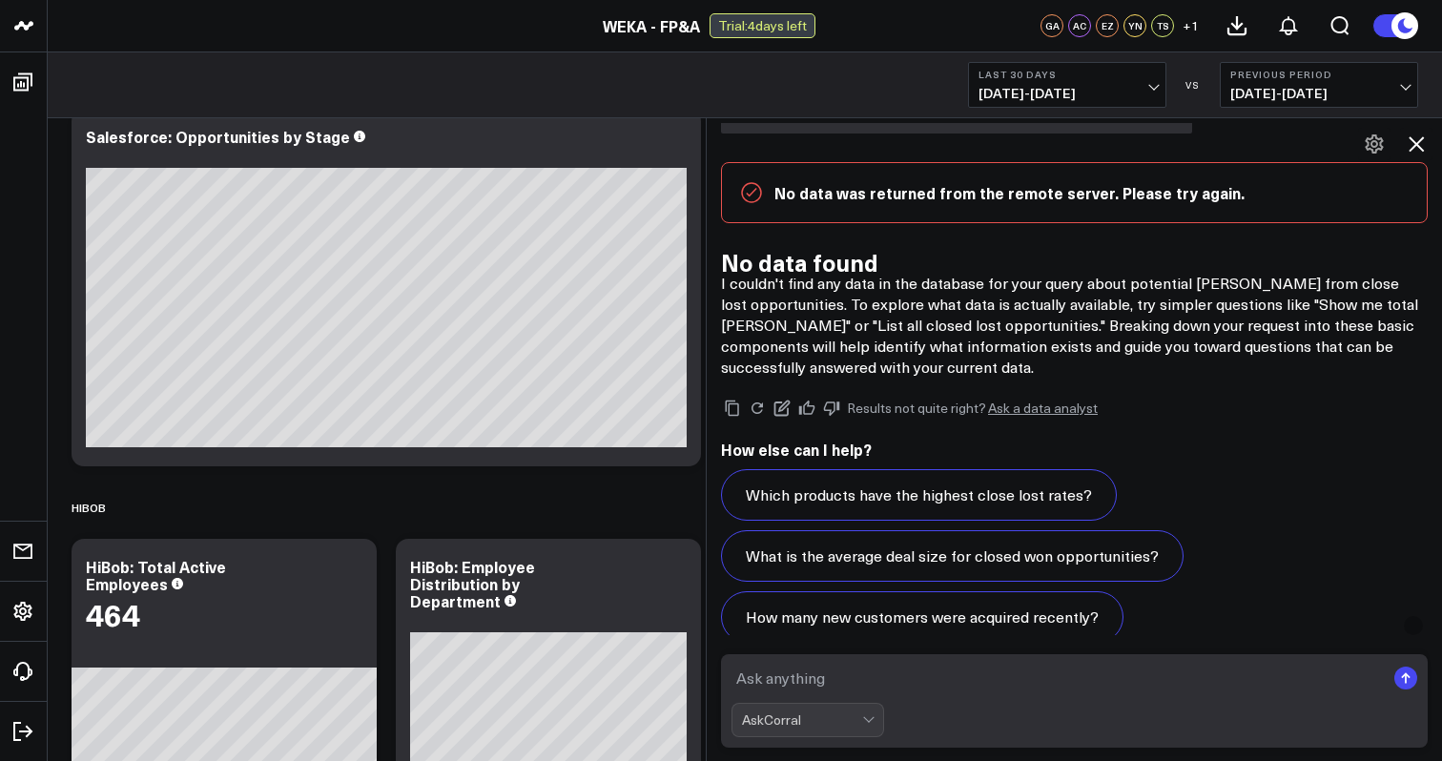
scroll to position [4806, 0]
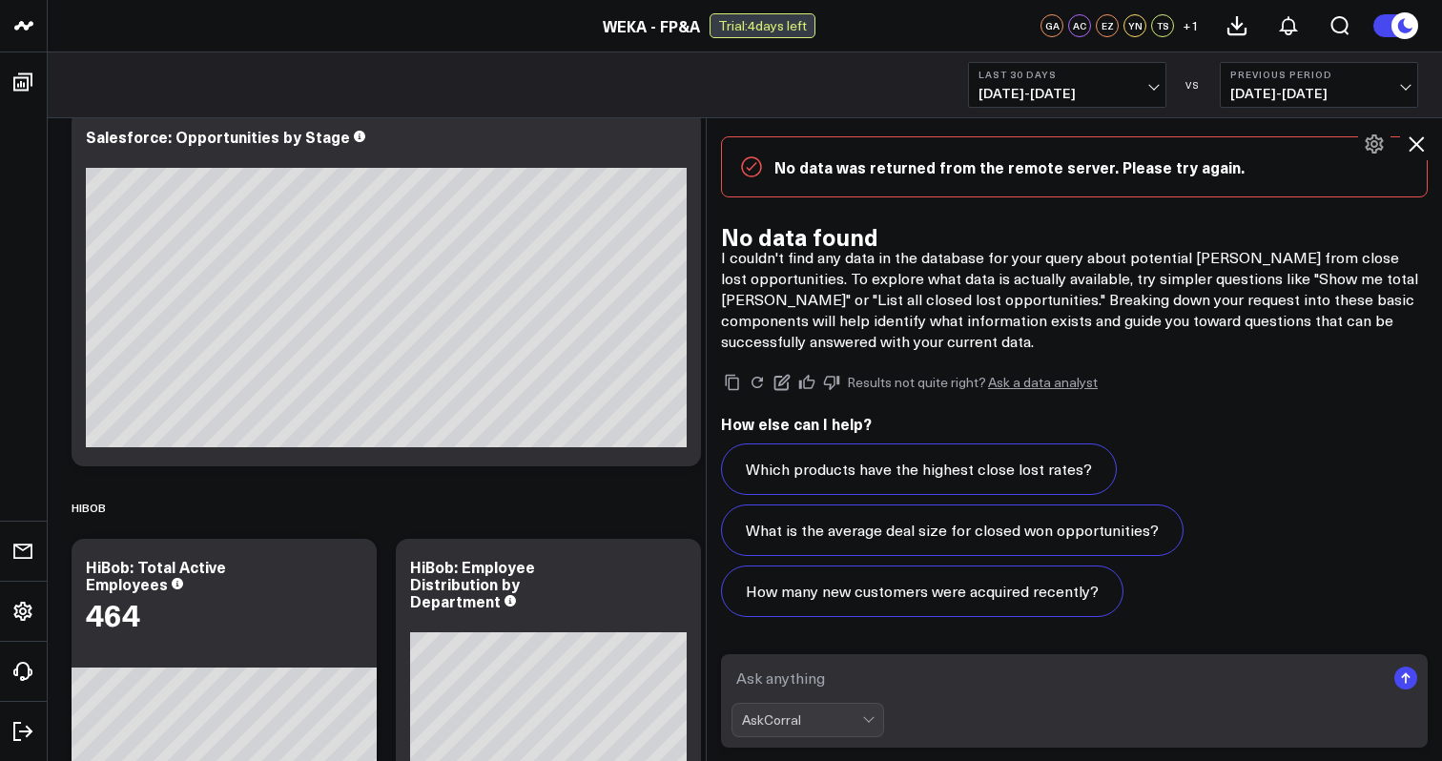
click at [982, 673] on textarea at bounding box center [1058, 678] width 653 height 34
type textarea "s"
click at [1002, 387] on link "Ask a data analyst" at bounding box center [1043, 382] width 110 height 13
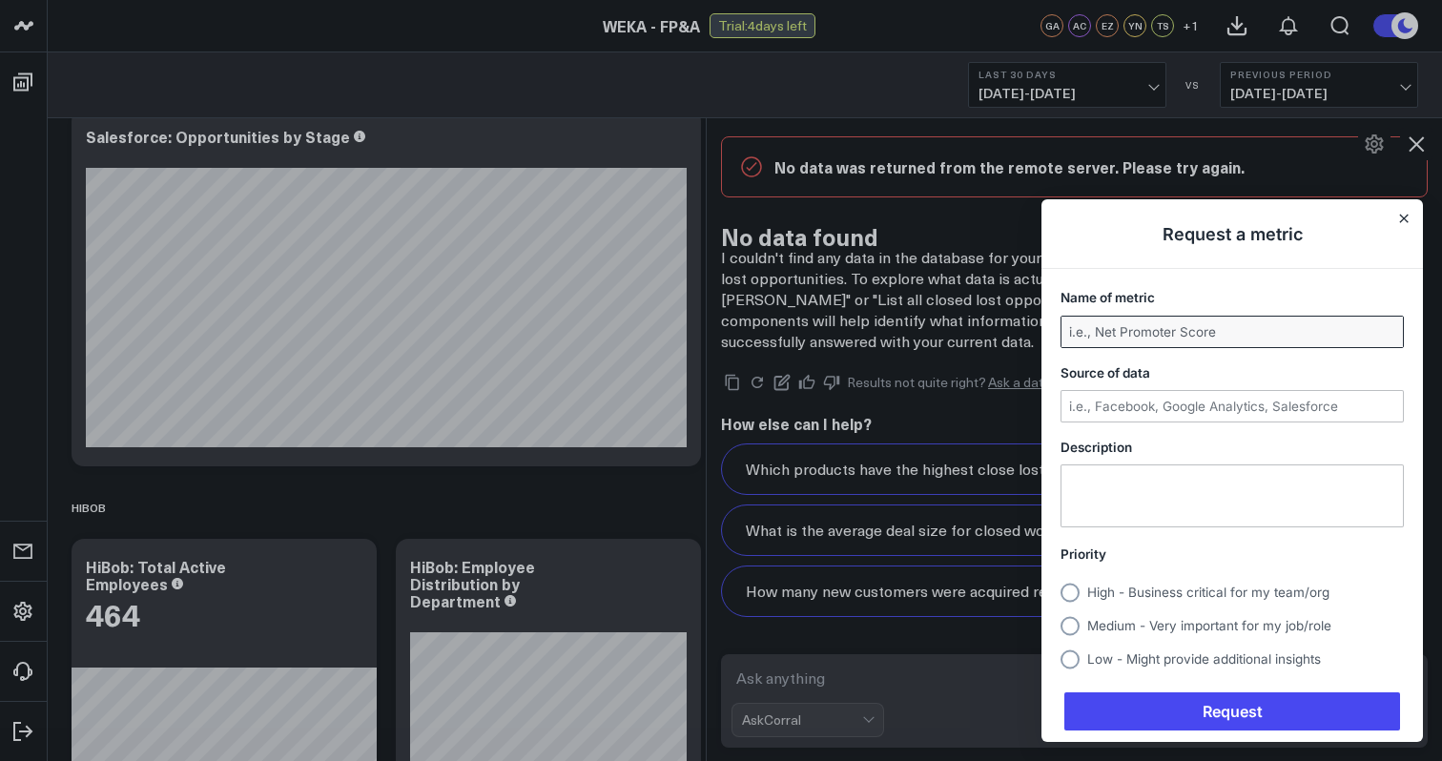
click at [1213, 334] on input "Name of metric" at bounding box center [1232, 332] width 341 height 31
type input "CARR"
type input "Salesforce"
click at [1225, 585] on span "High - Business critical for my team/org" at bounding box center [1208, 592] width 242 height 15
click at [1061, 592] on input "High - Business critical for my team/org" at bounding box center [1061, 592] width 0 height 0
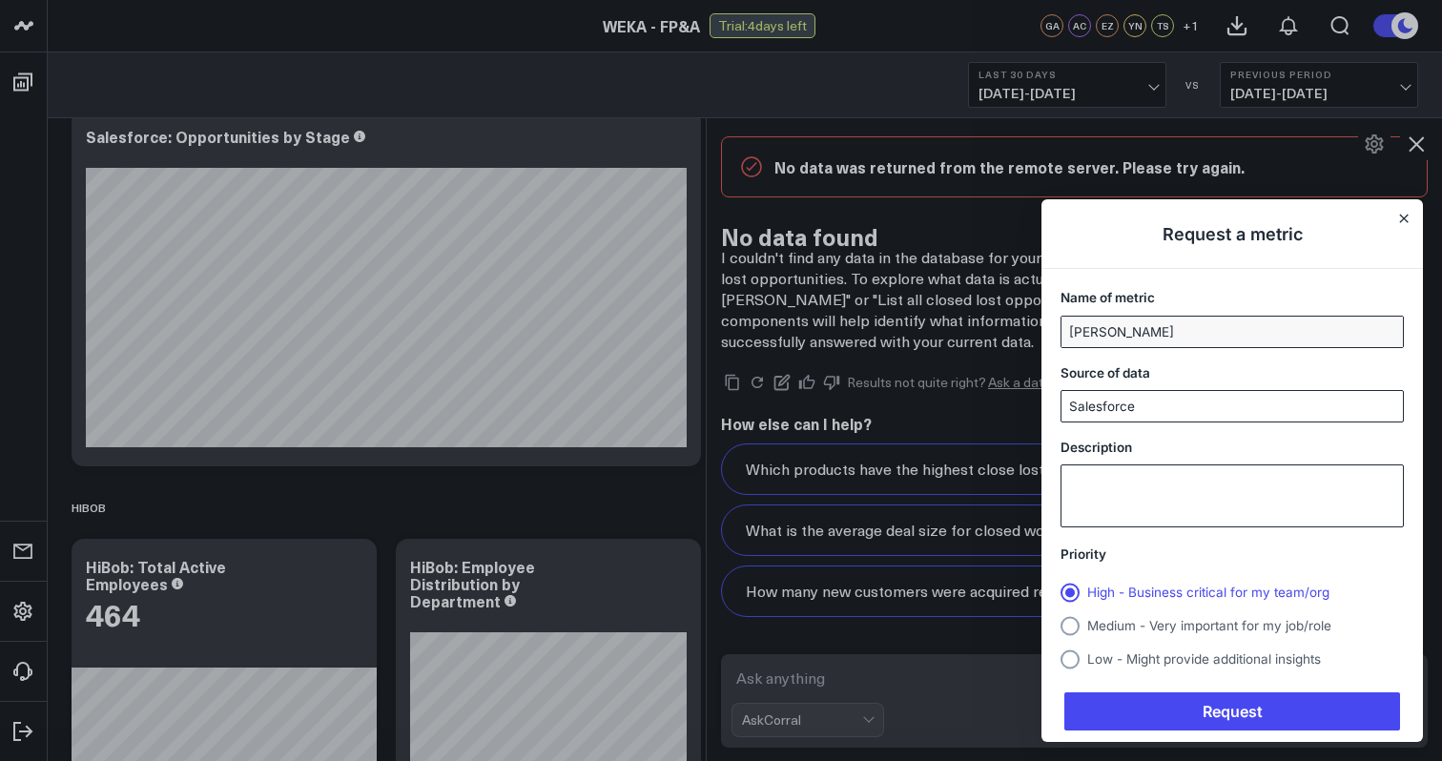
click at [1224, 501] on textarea "Description" at bounding box center [1232, 495] width 341 height 61
type textarea "N"
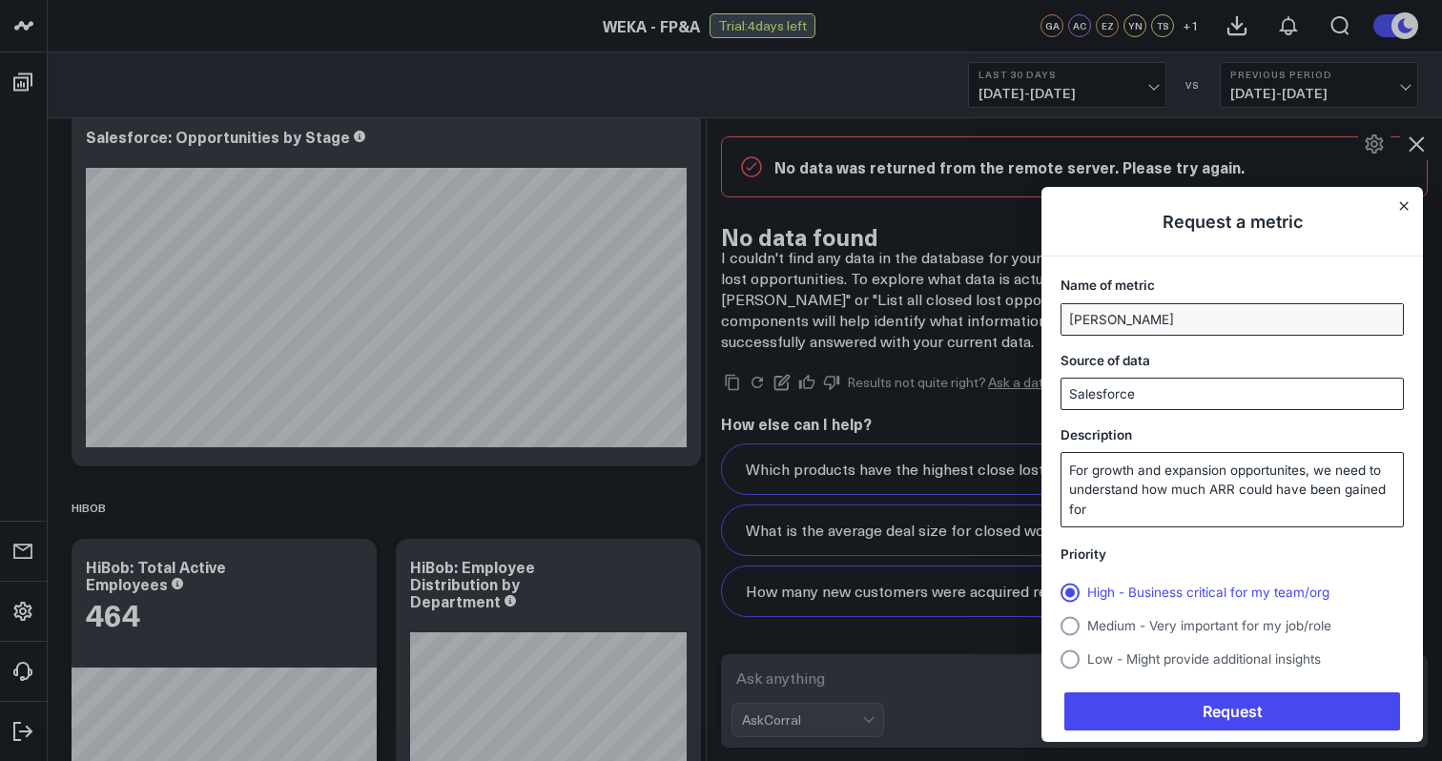
scroll to position [0, 0]
click at [1295, 474] on textarea "For growth and expansion opportunites, we need to understand how much ARR could…" at bounding box center [1232, 489] width 341 height 73
type textarea "For growth and expansion opportunity types, we need to understand how much ARR …"
click at [1191, 325] on input "CARR" at bounding box center [1232, 319] width 341 height 31
type input "Potential CARR"
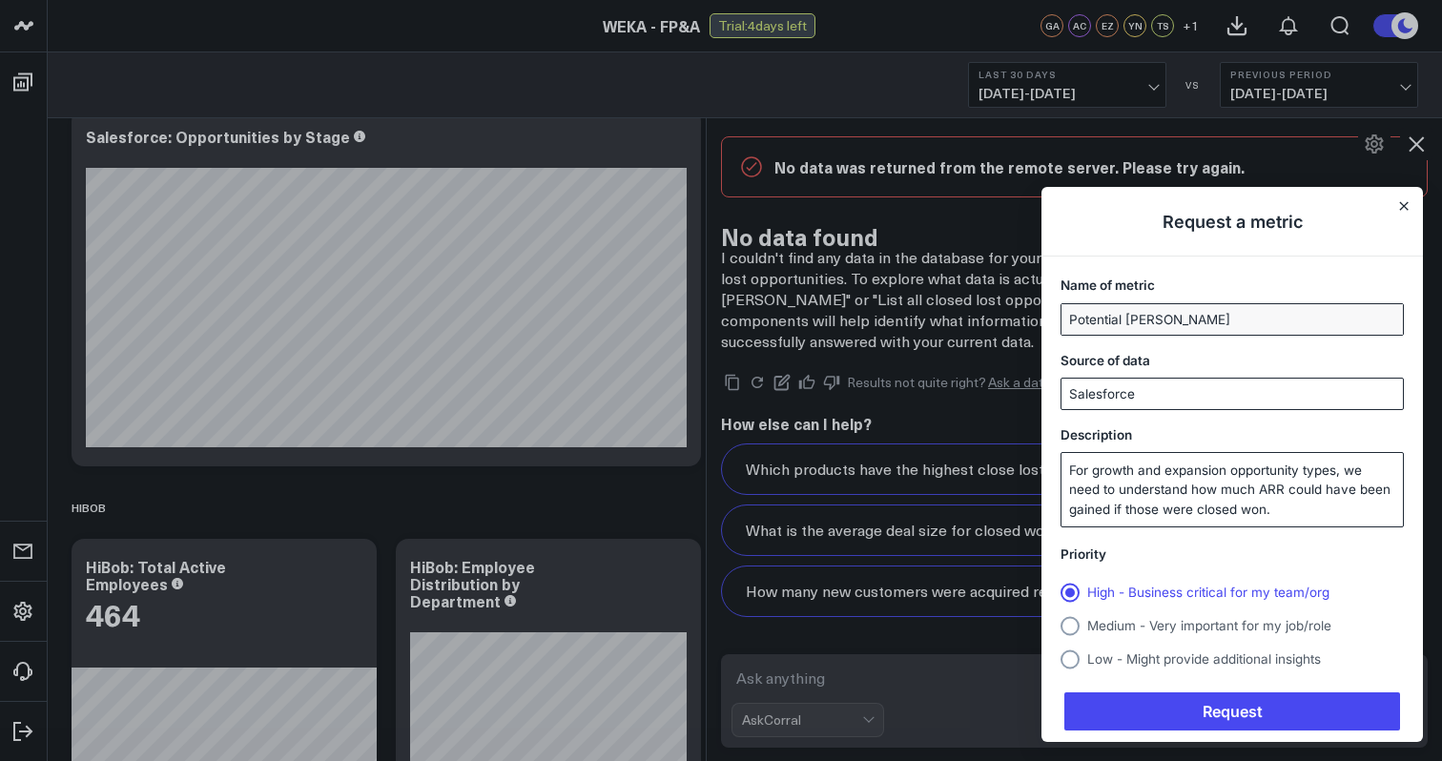
click at [1192, 428] on label "Description" at bounding box center [1232, 434] width 343 height 19
click at [1192, 453] on textarea "For growth and expansion opportunity types, we need to understand how much ARR …" at bounding box center [1232, 489] width 341 height 73
click at [1233, 712] on span "Request" at bounding box center [1232, 711] width 336 height 38
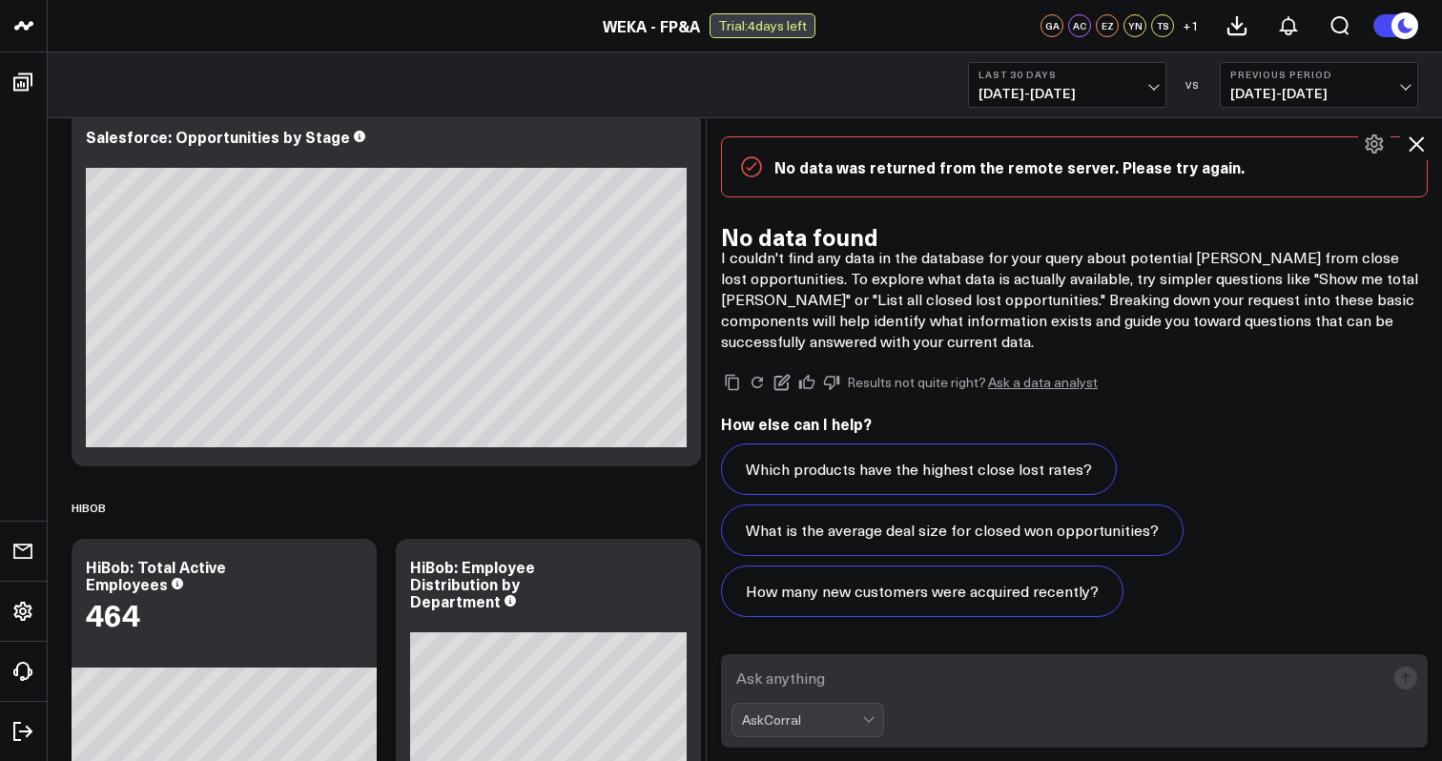
click at [1111, 316] on p "I couldn't find any data in the database for your query about potential CARR fr…" at bounding box center [1074, 299] width 707 height 105
click at [828, 382] on icon at bounding box center [831, 382] width 17 height 17
click at [933, 270] on p "I couldn't find any data in the database for your query about potential CARR fr…" at bounding box center [1074, 299] width 707 height 105
click at [951, 683] on textarea at bounding box center [1058, 678] width 653 height 34
type textarea "What is the ARR for closed lost opportunities"
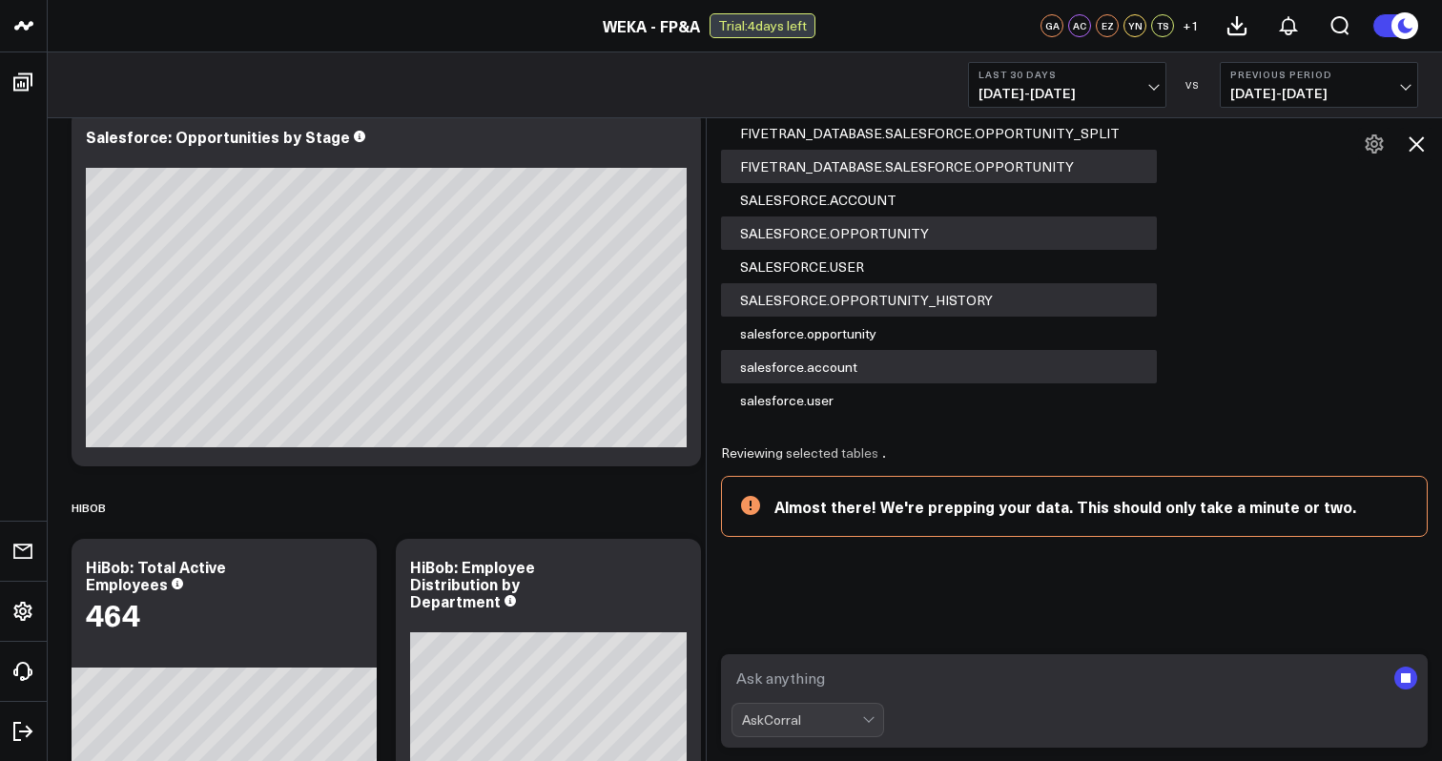
scroll to position [5253, 0]
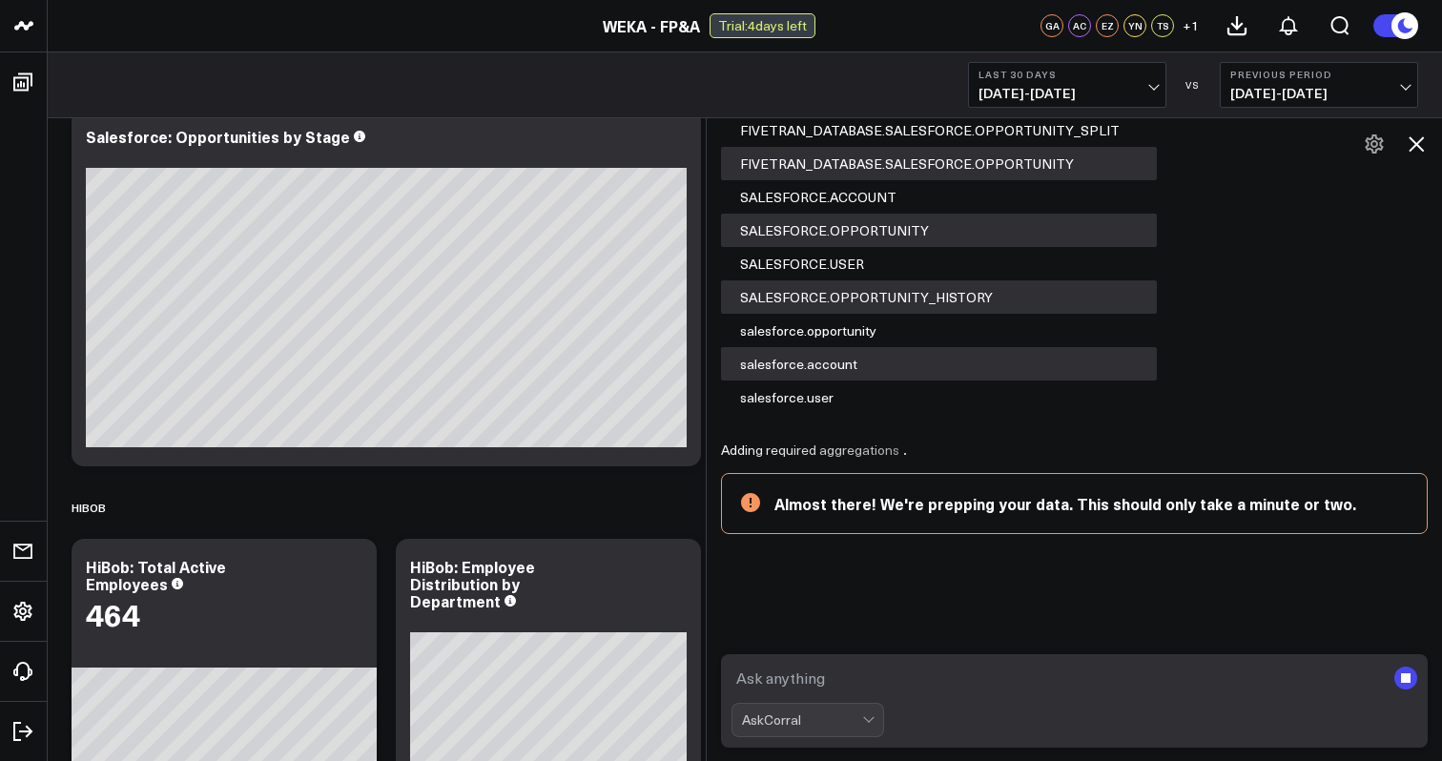
click at [809, 444] on div "Adding required aggregations" at bounding box center [820, 450] width 198 height 15
click at [902, 592] on icon at bounding box center [884, 564] width 286 height 143
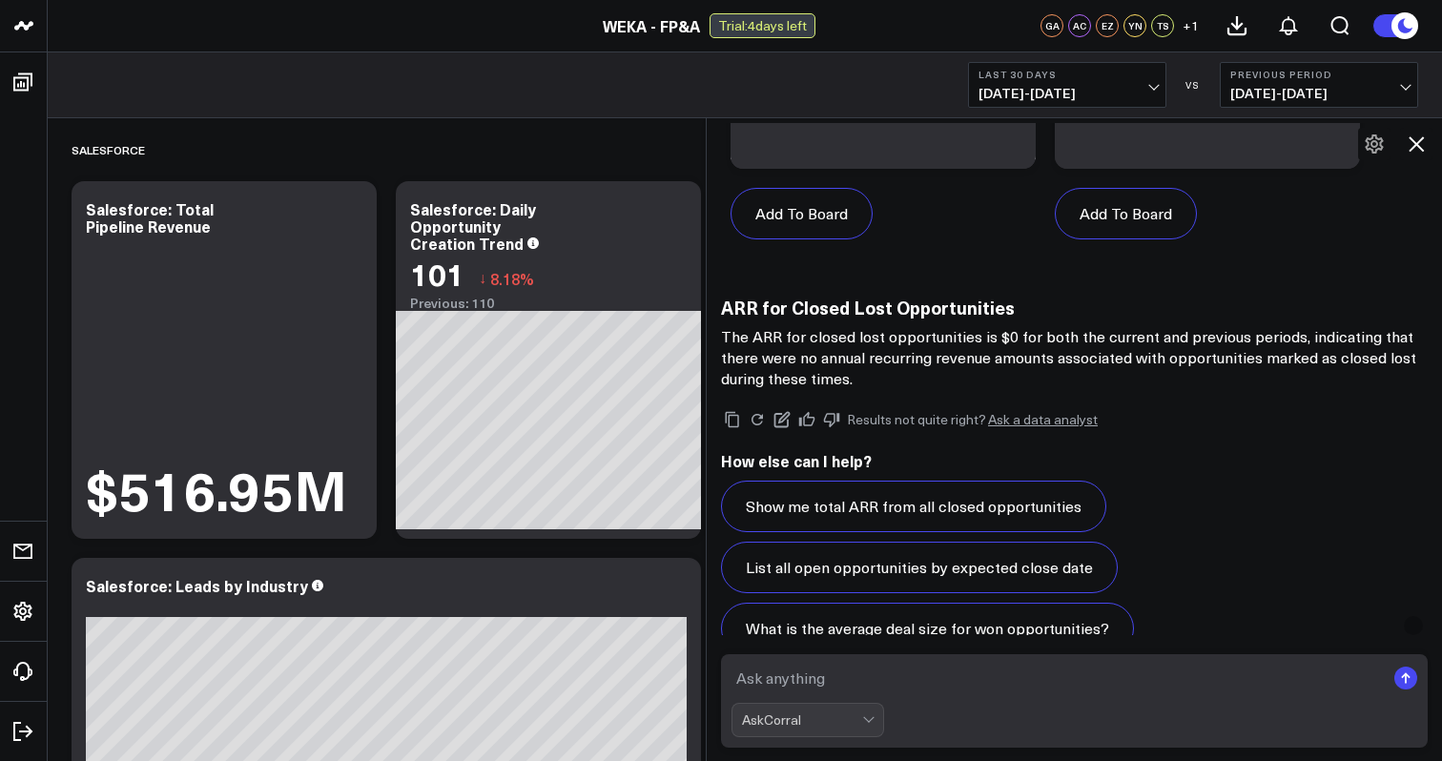
scroll to position [6666, 0]
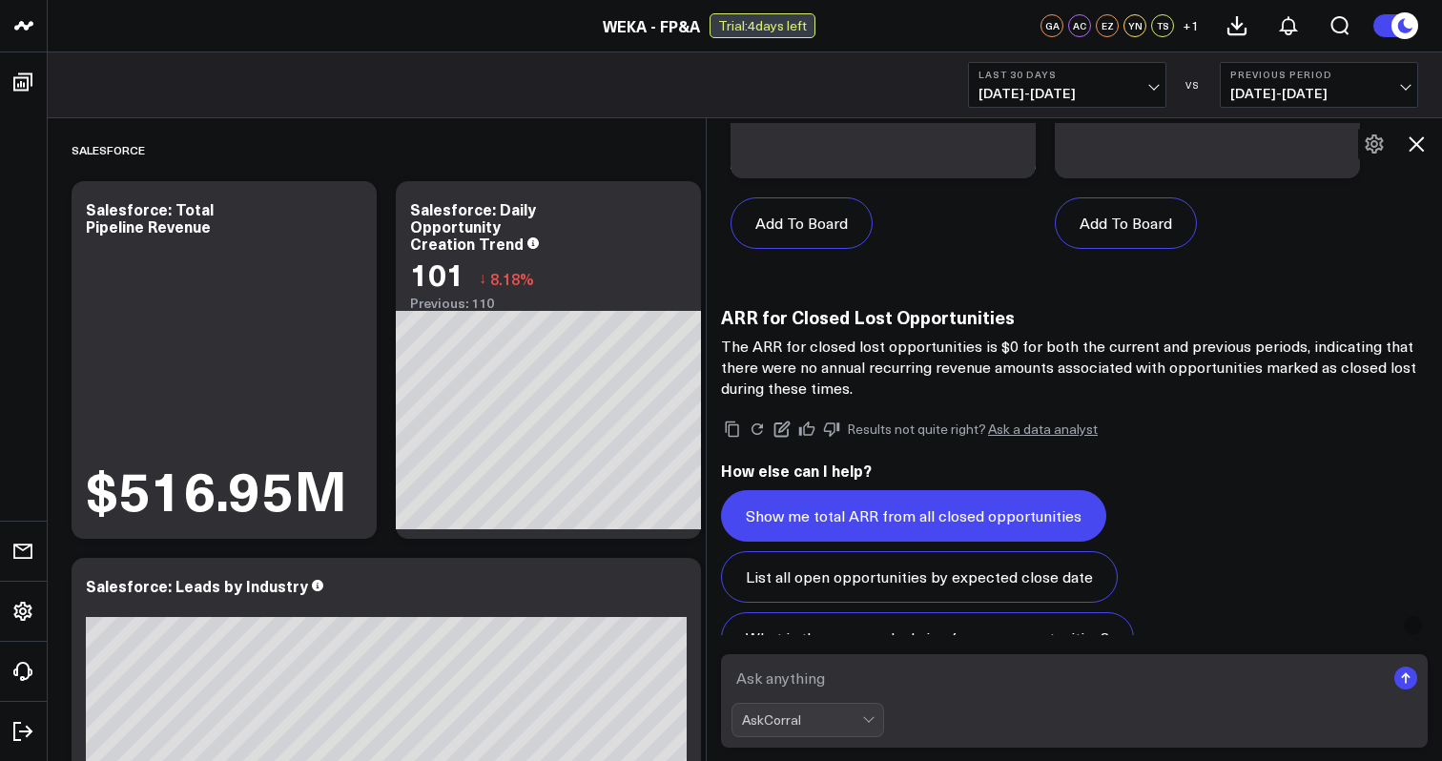
click at [1059, 519] on button "Show me total ARR from all closed opportunities" at bounding box center [913, 516] width 385 height 52
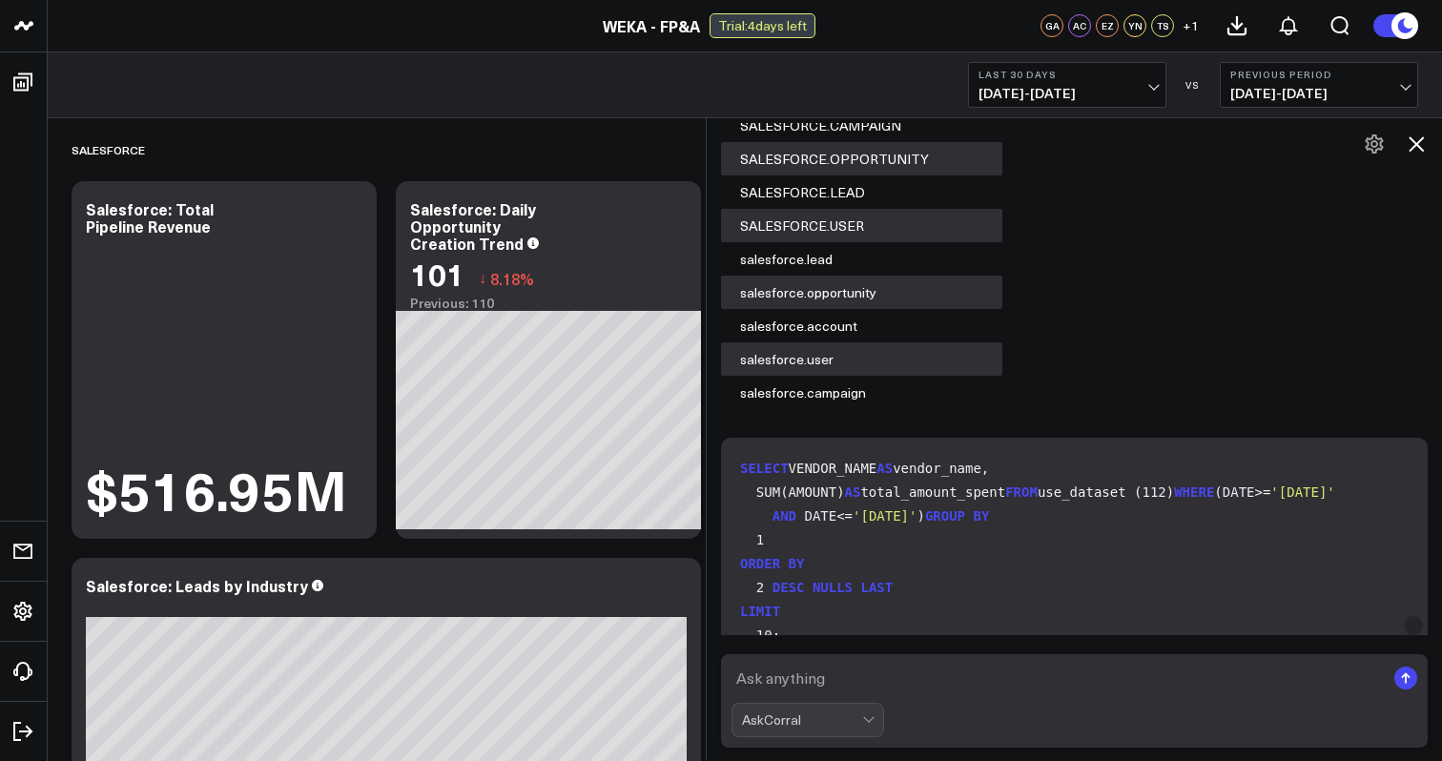
scroll to position [0, 0]
